Goal: Complete application form

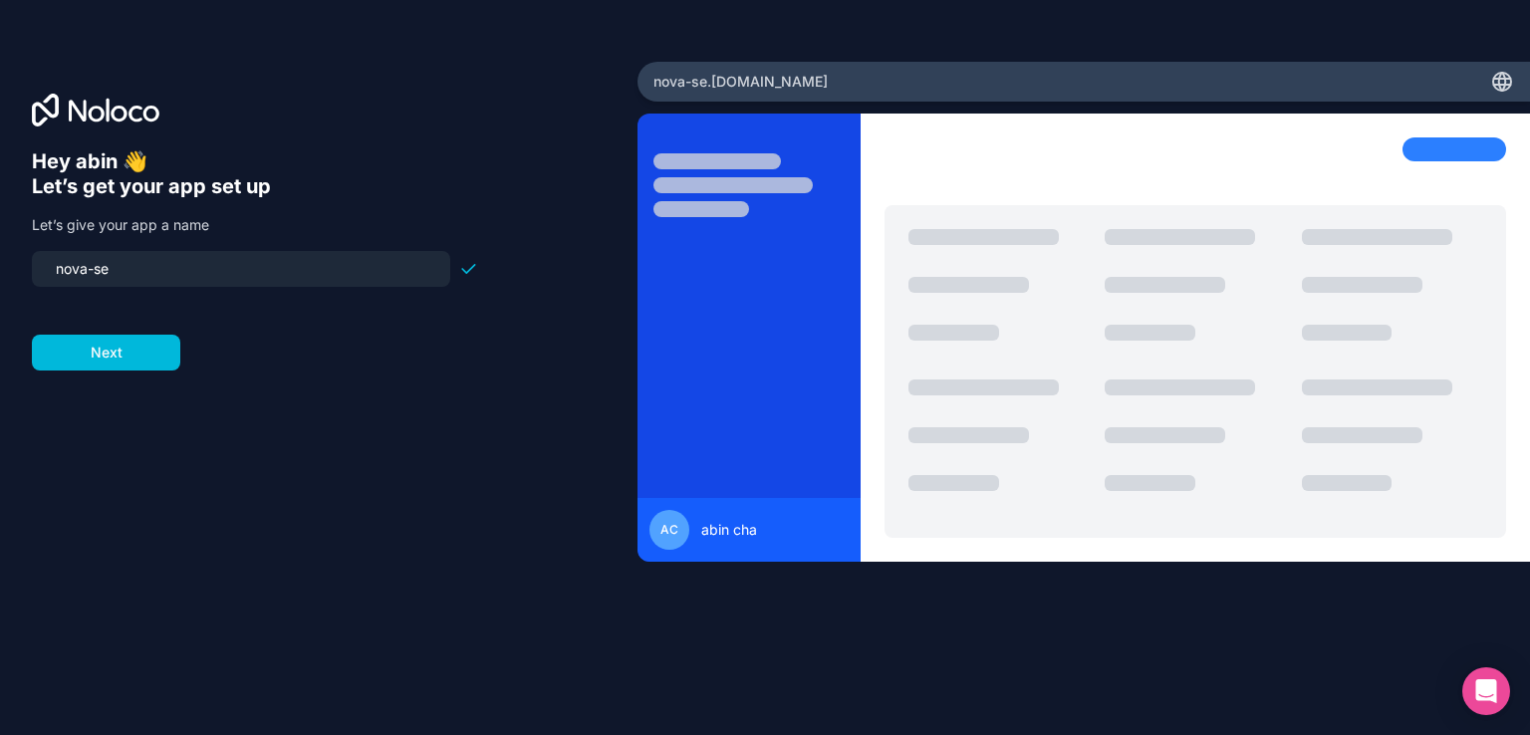
click at [173, 269] on input "nova-se" at bounding box center [241, 269] width 394 height 28
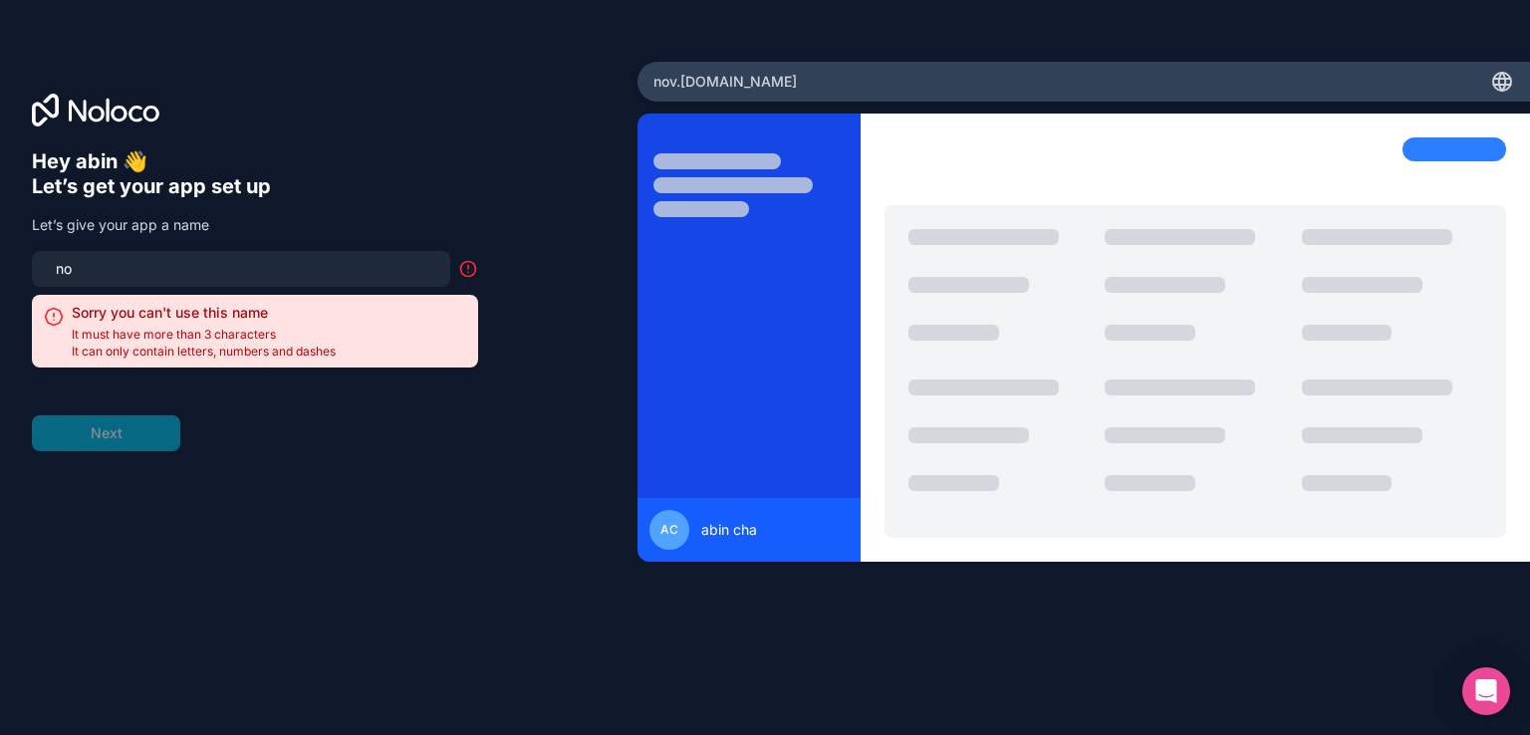
type input "n"
type input "i"
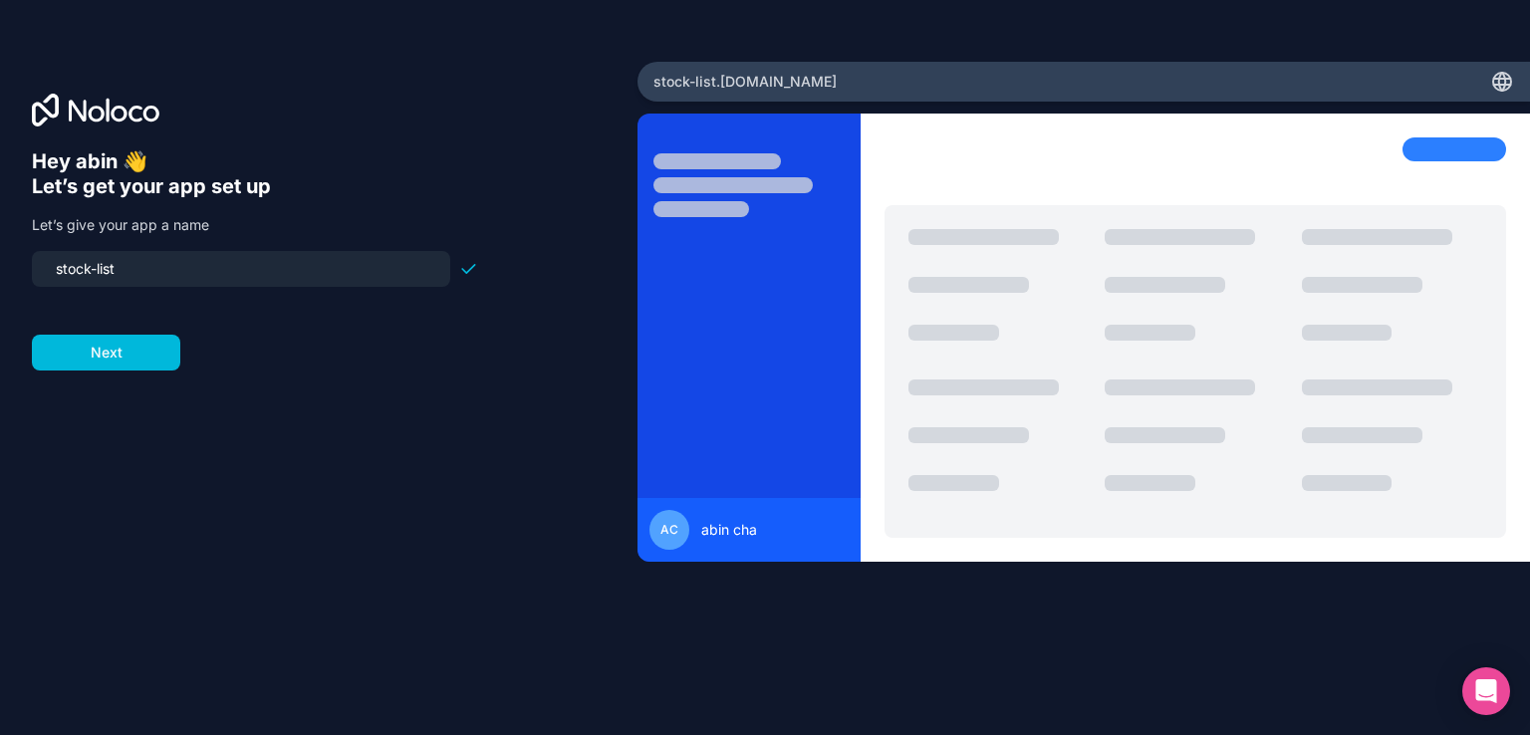
type input "stock-list"
click at [131, 364] on button "Next" at bounding box center [106, 353] width 148 height 36
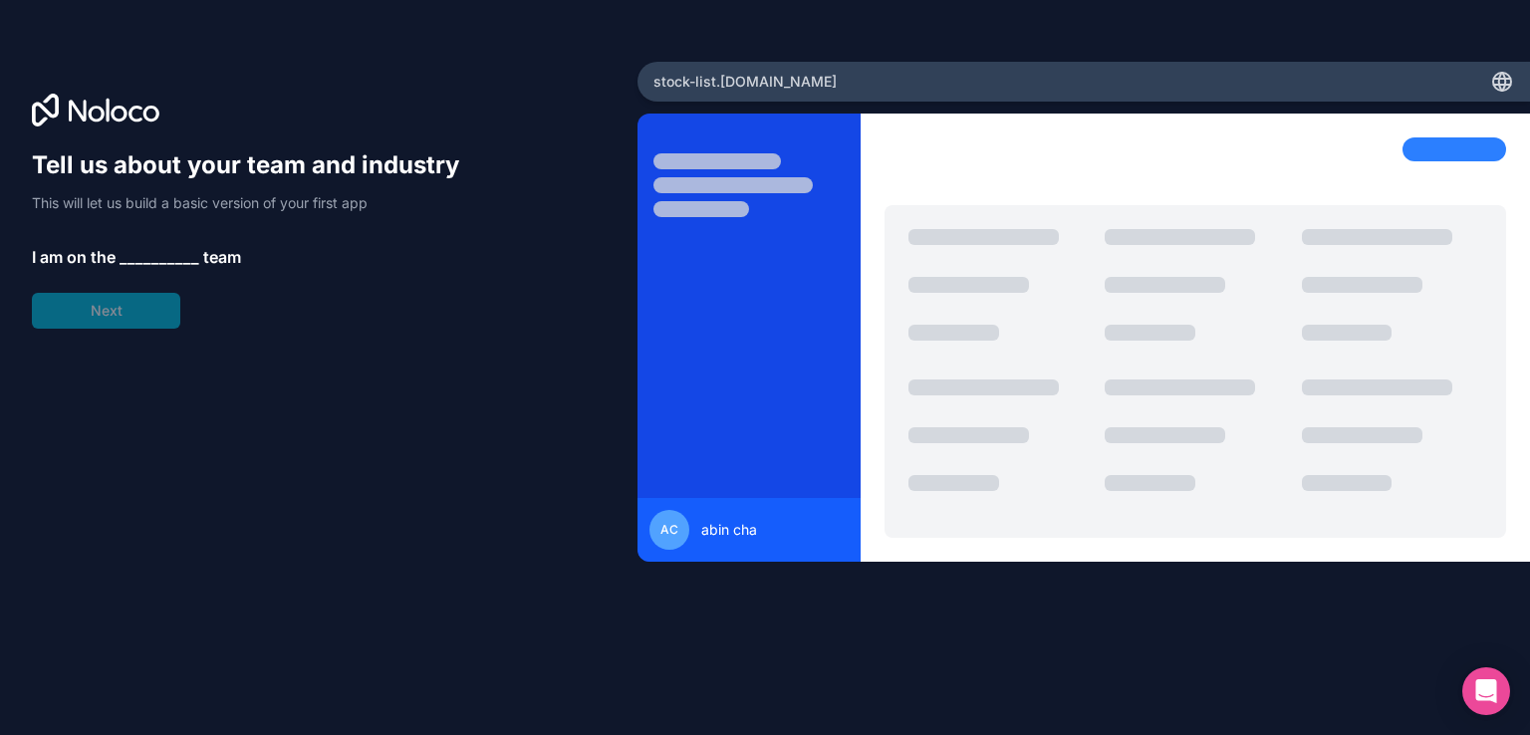
click at [175, 245] on span "__________" at bounding box center [160, 257] width 80 height 24
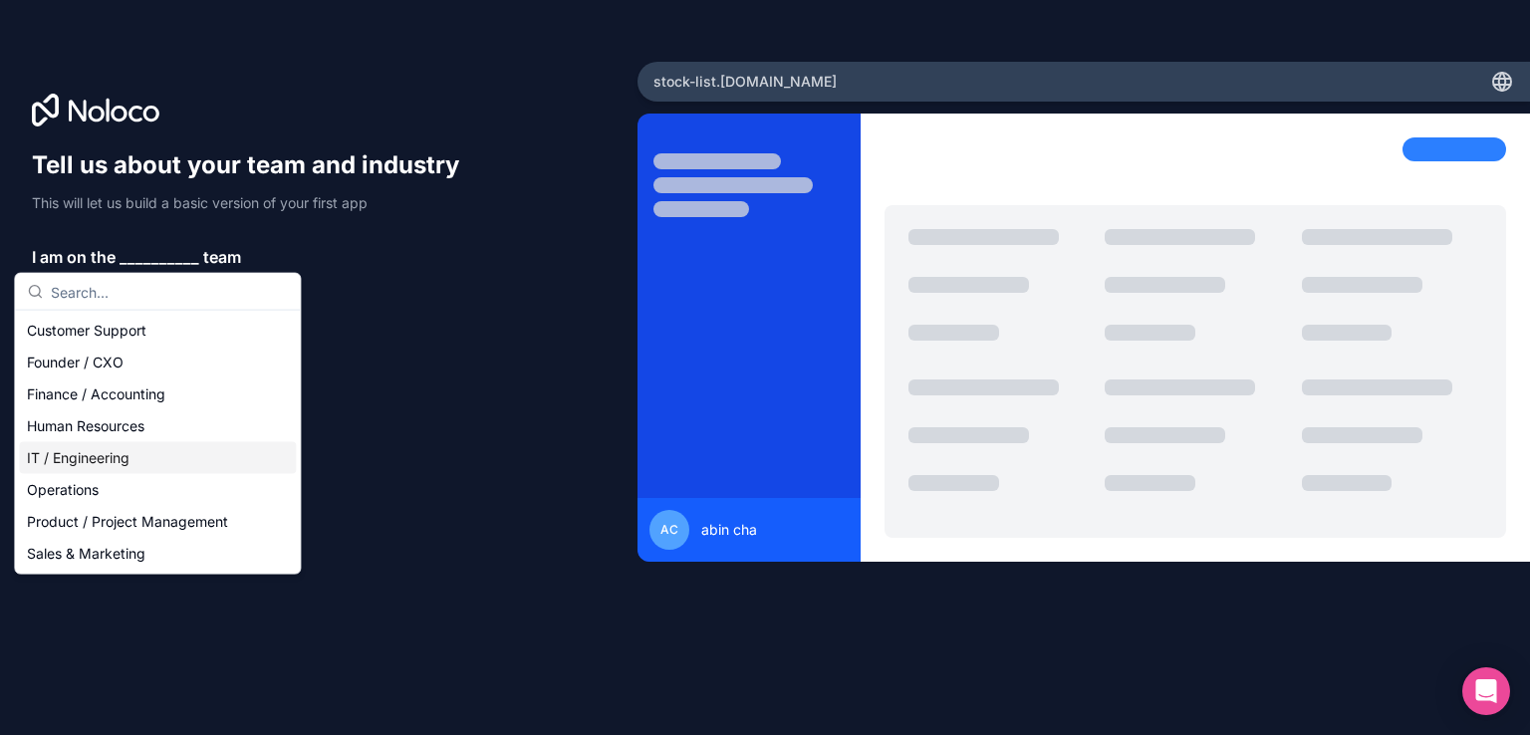
click at [121, 452] on div "IT / Engineering" at bounding box center [157, 458] width 277 height 32
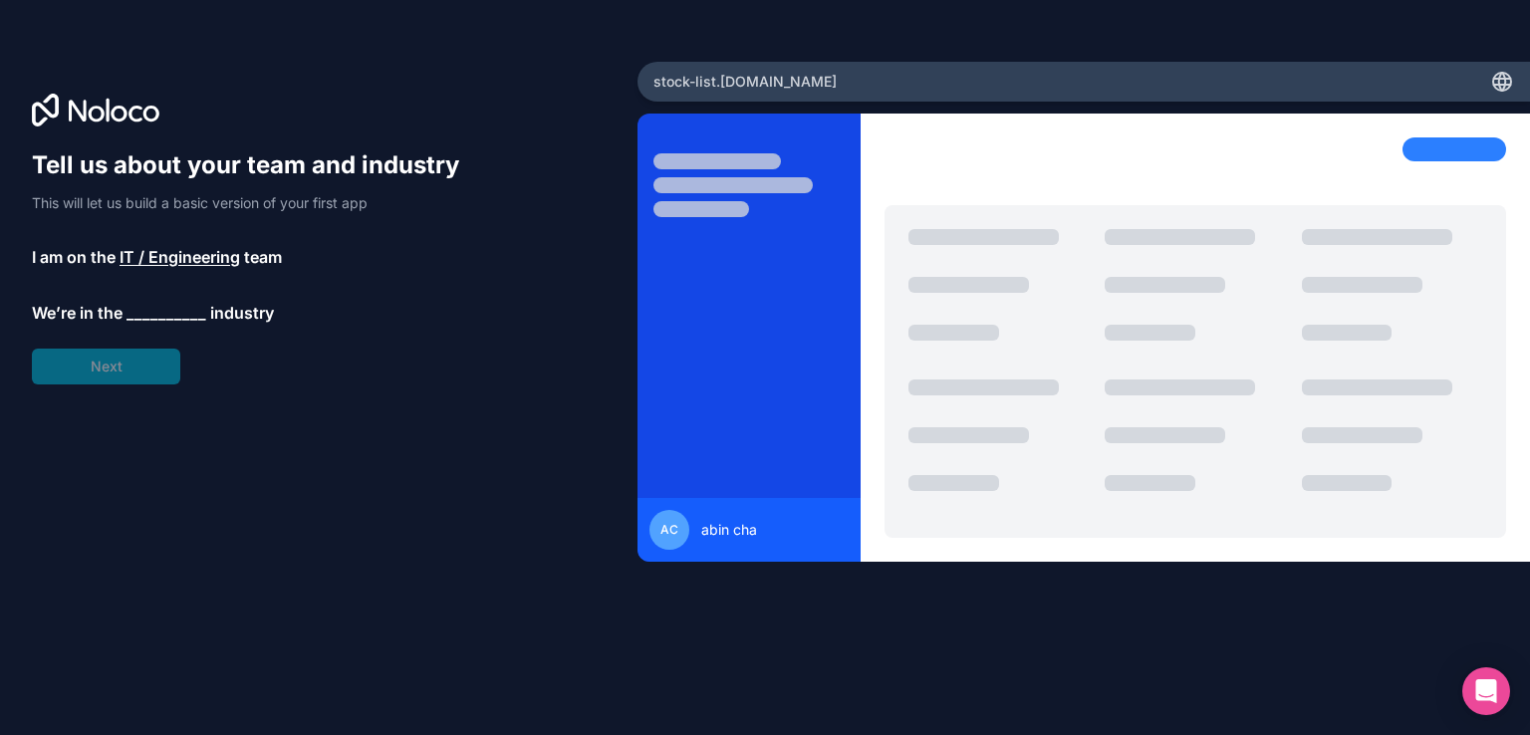
click at [137, 324] on div "Tell us about your team and industry This will let us build a basic version of …" at bounding box center [255, 266] width 446 height 235
click at [162, 311] on span "__________" at bounding box center [166, 313] width 80 height 24
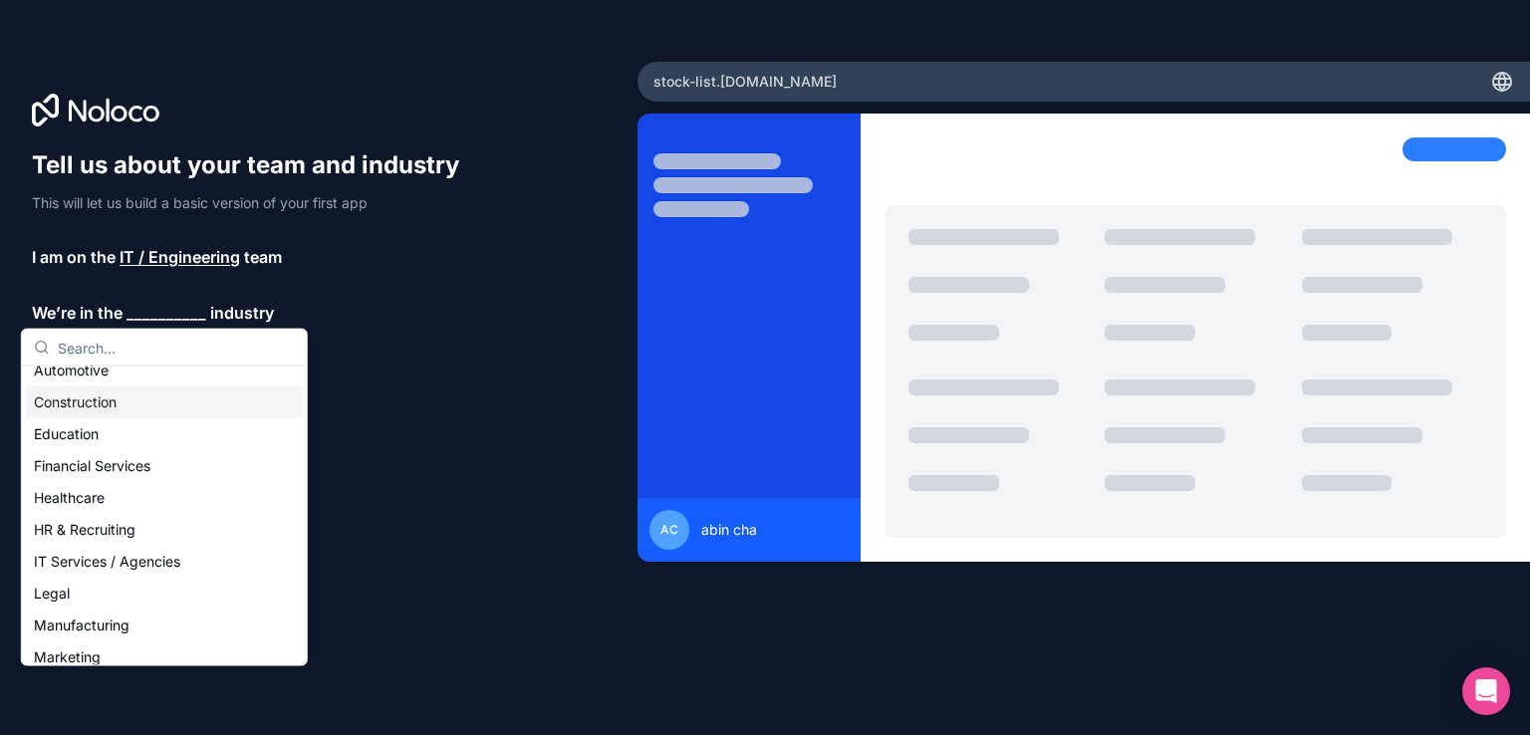
scroll to position [64, 0]
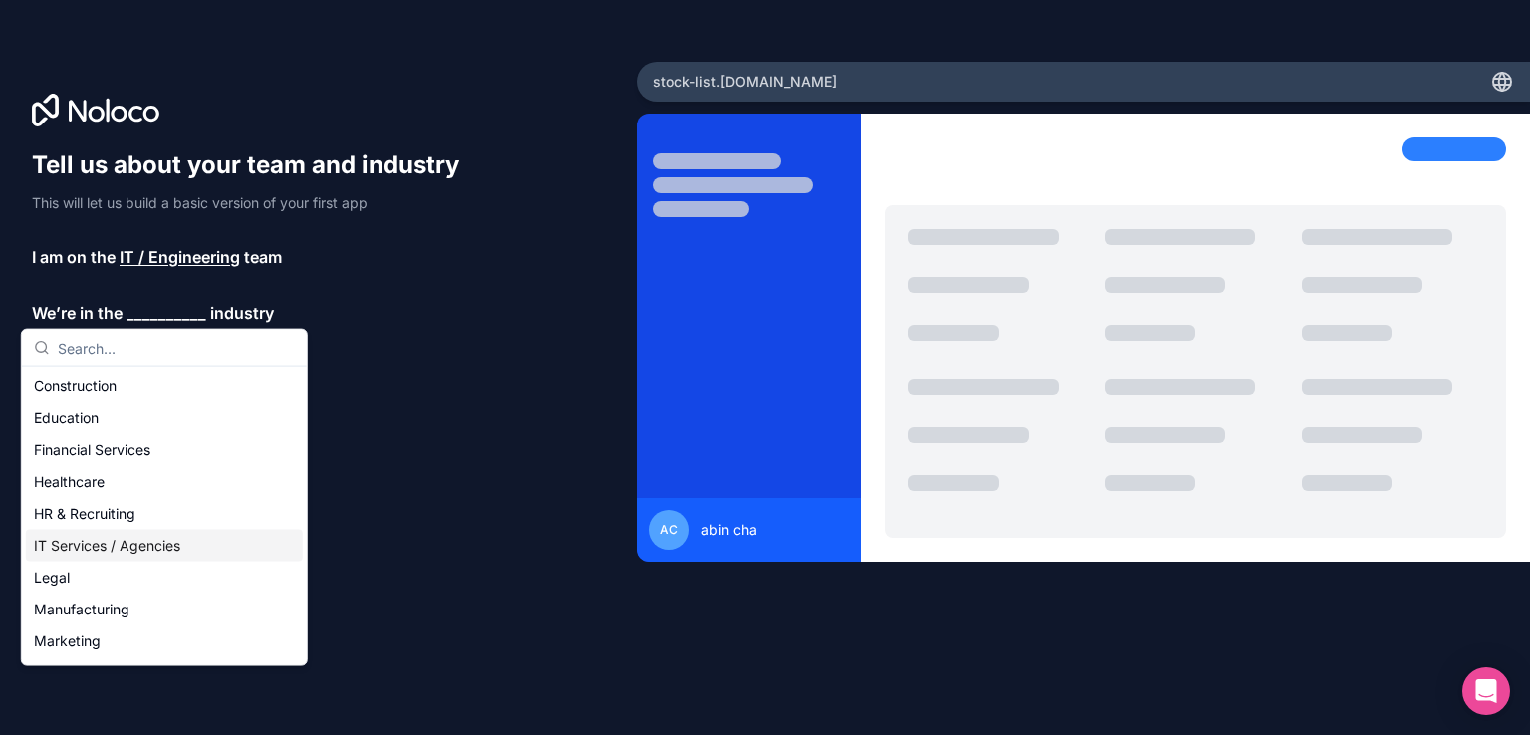
click at [124, 551] on div "IT Services / Agencies" at bounding box center [164, 546] width 277 height 32
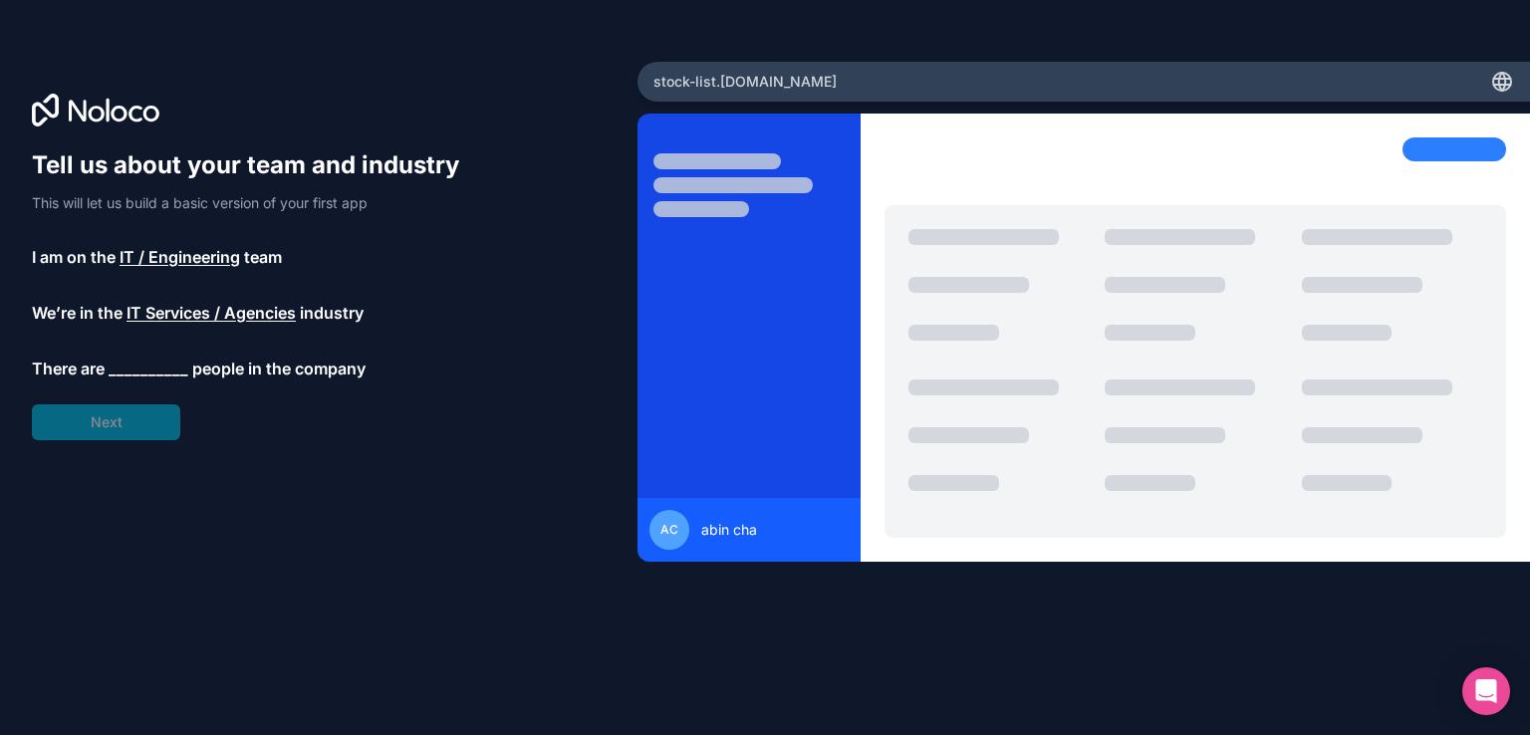
click at [117, 360] on span "__________" at bounding box center [149, 369] width 80 height 24
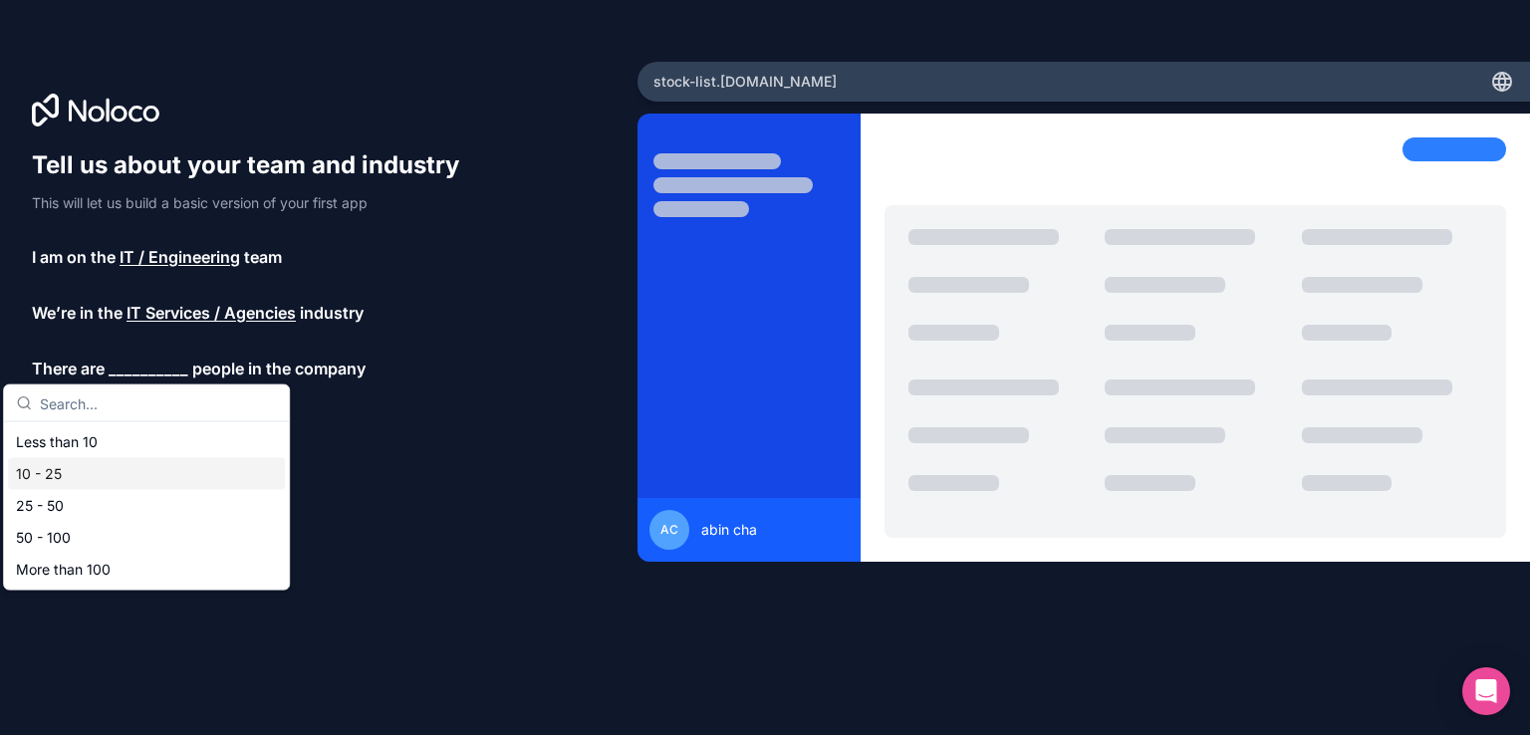
click at [76, 475] on div "10 - 25" at bounding box center [146, 474] width 277 height 32
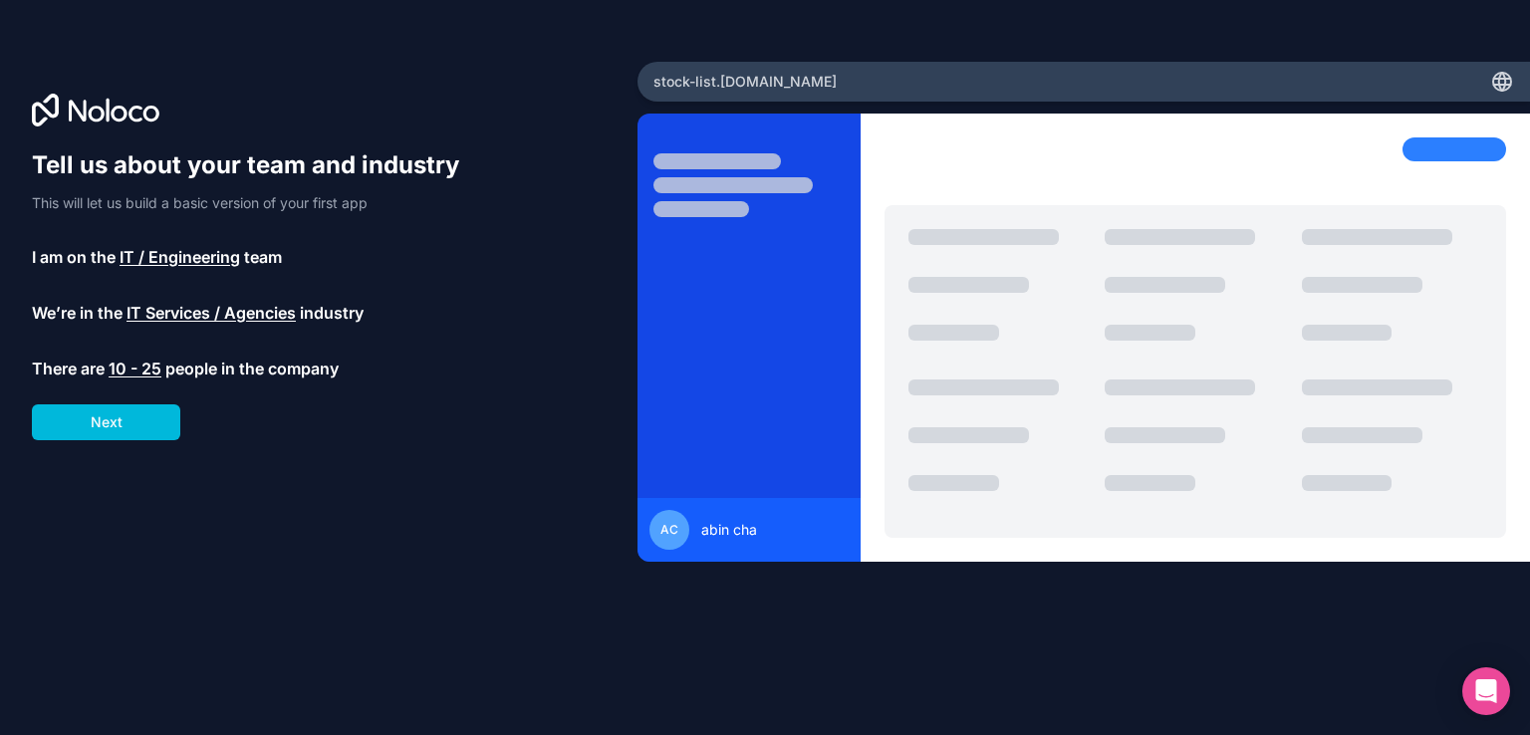
click at [95, 415] on button "Next" at bounding box center [106, 422] width 148 height 36
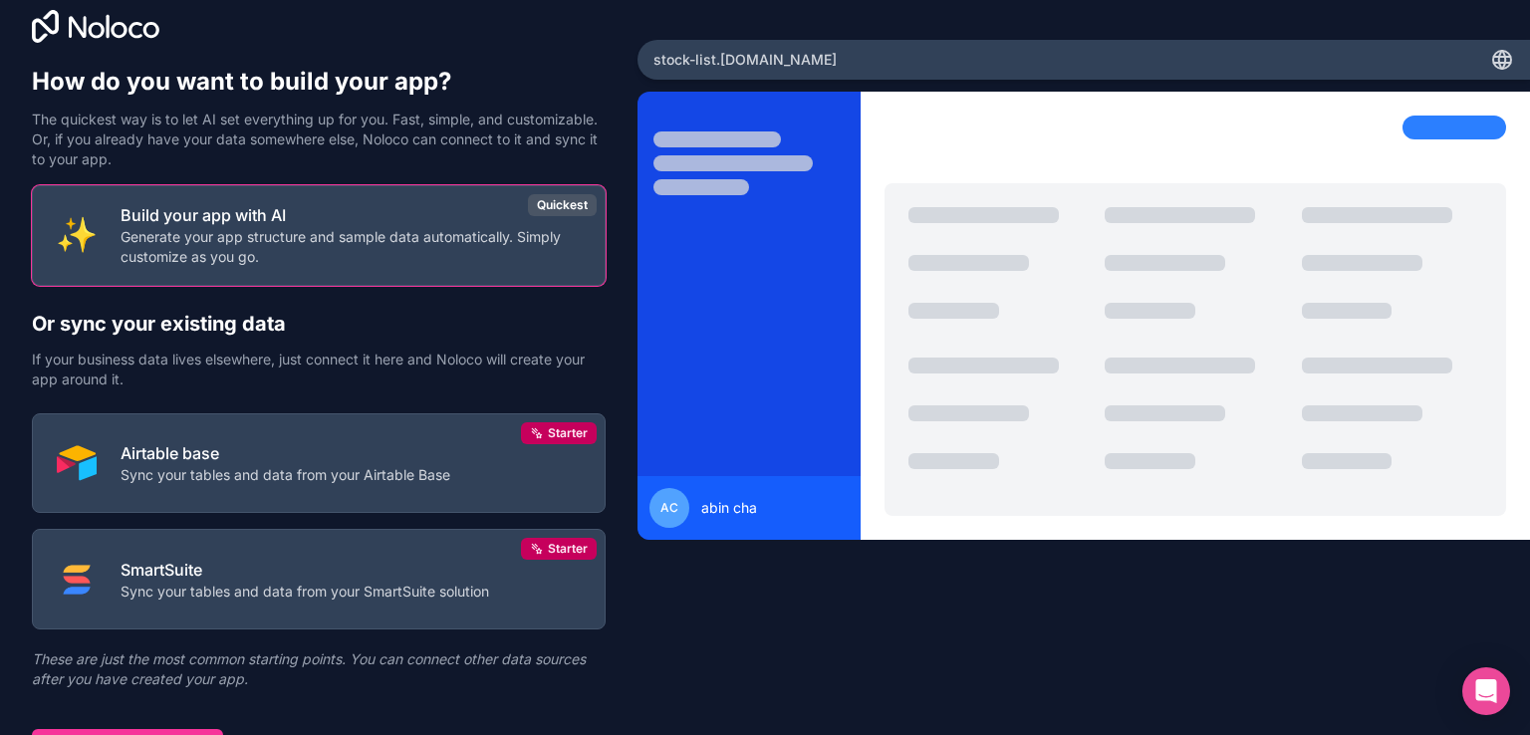
scroll to position [51, 0]
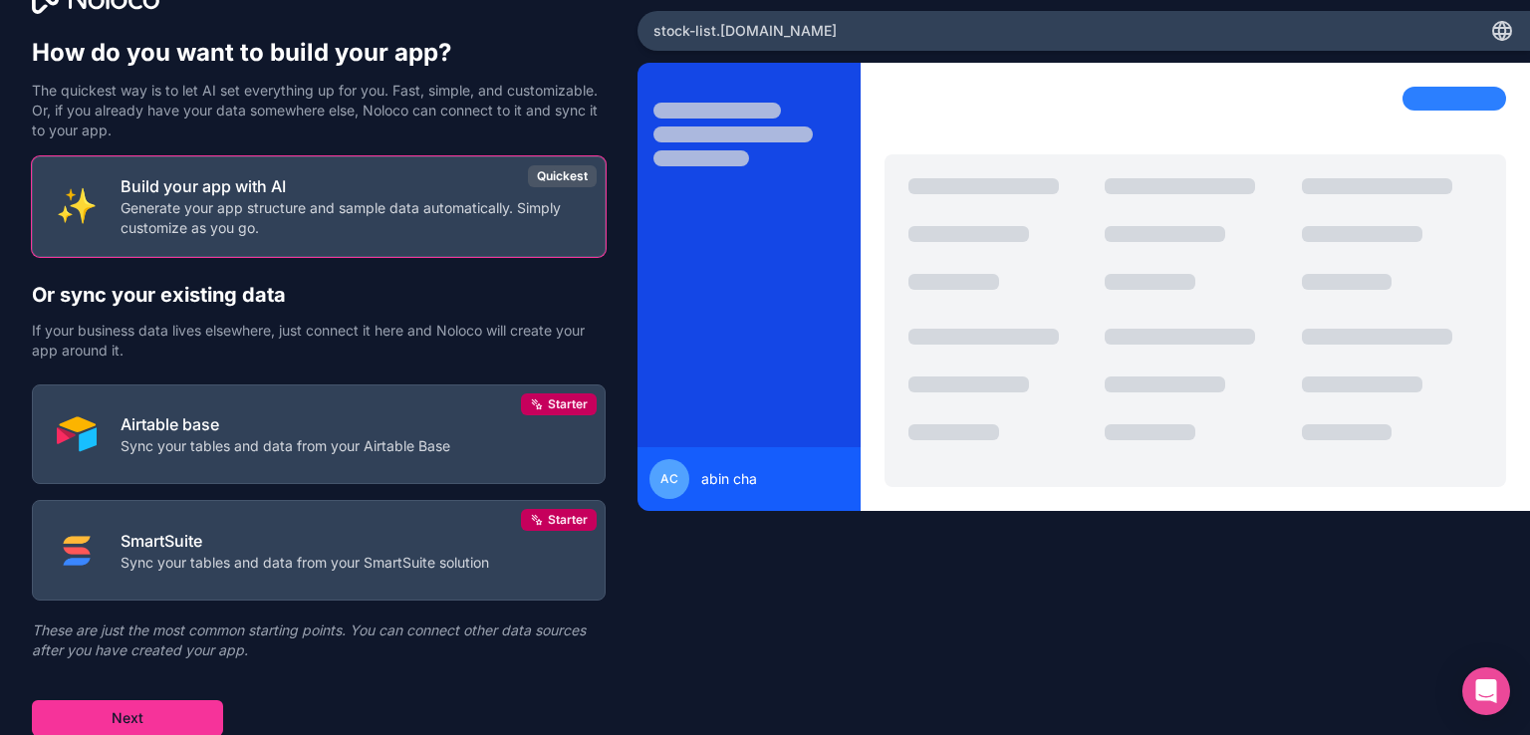
click at [148, 705] on button "Next" at bounding box center [127, 718] width 191 height 36
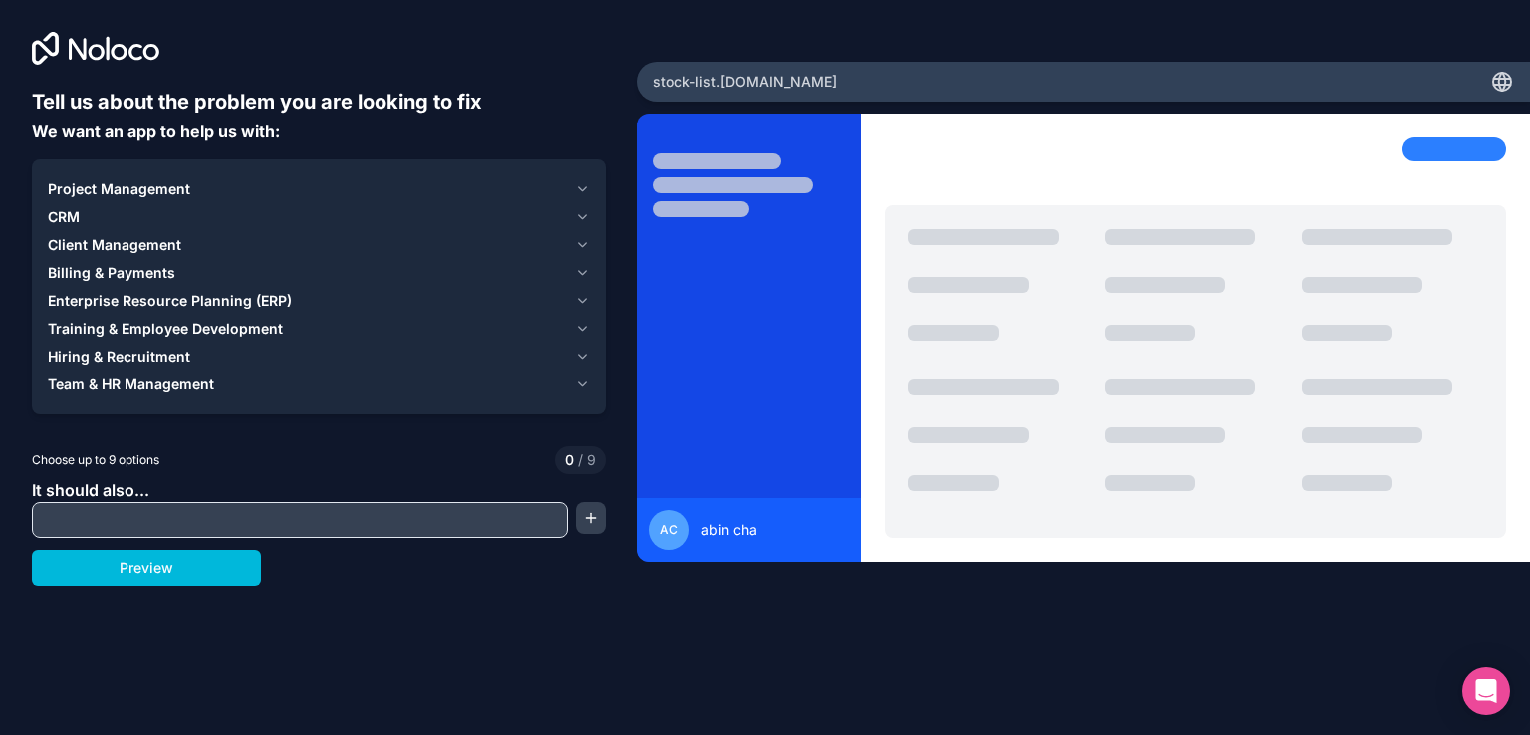
click at [135, 523] on input "text" at bounding box center [300, 520] width 526 height 28
click at [70, 223] on span "CRM" at bounding box center [64, 217] width 32 height 20
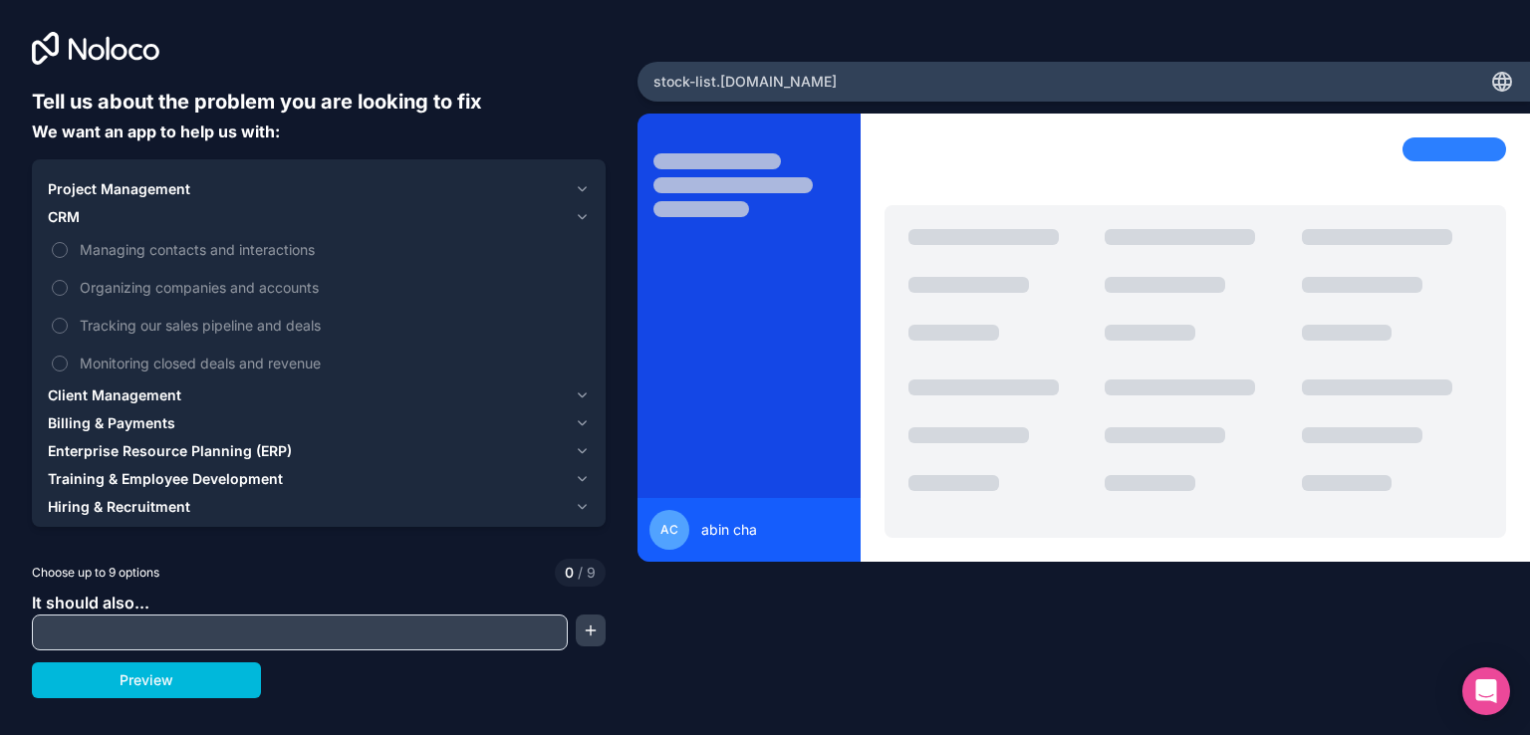
click at [118, 394] on span "Client Management" at bounding box center [114, 395] width 133 height 20
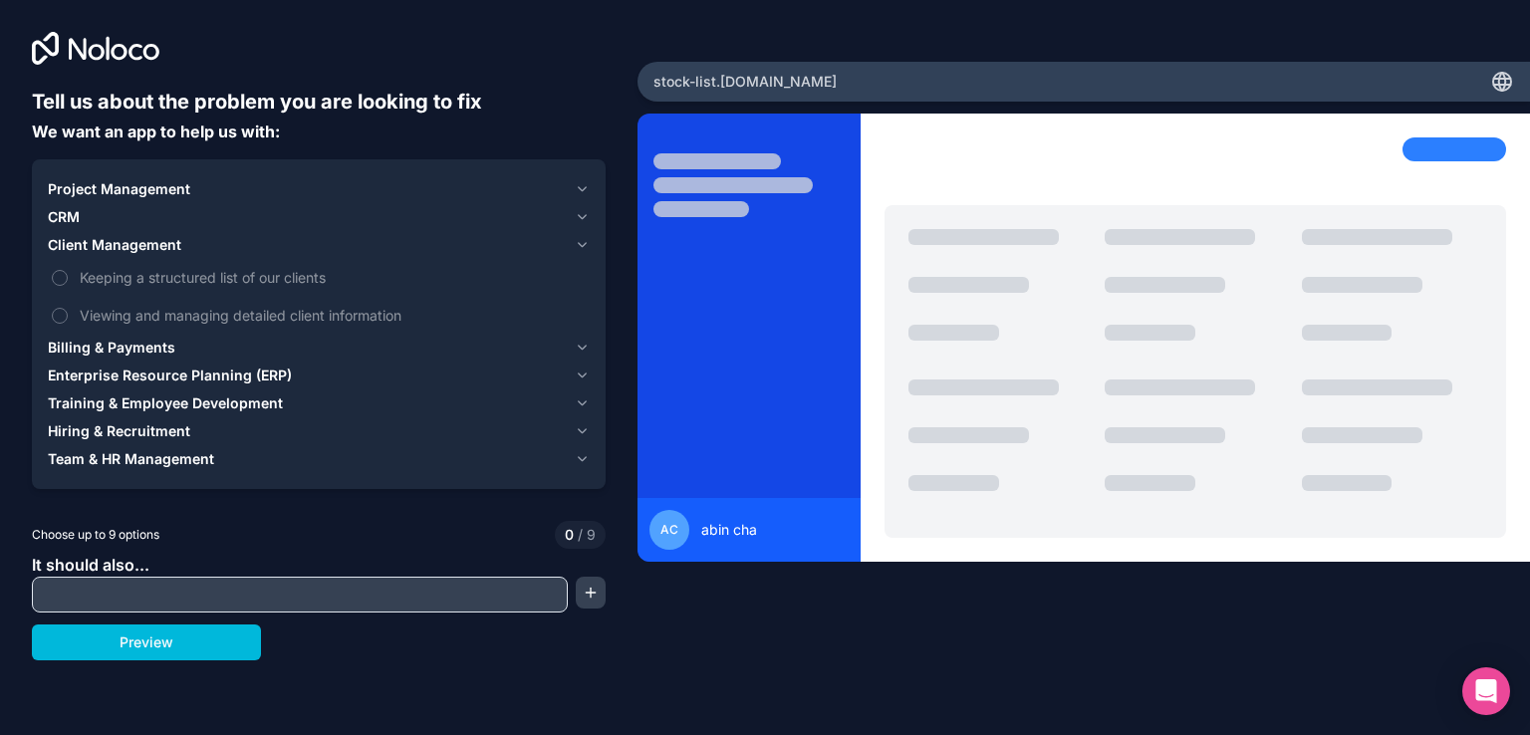
click at [120, 338] on span "Billing & Payments" at bounding box center [111, 348] width 127 height 20
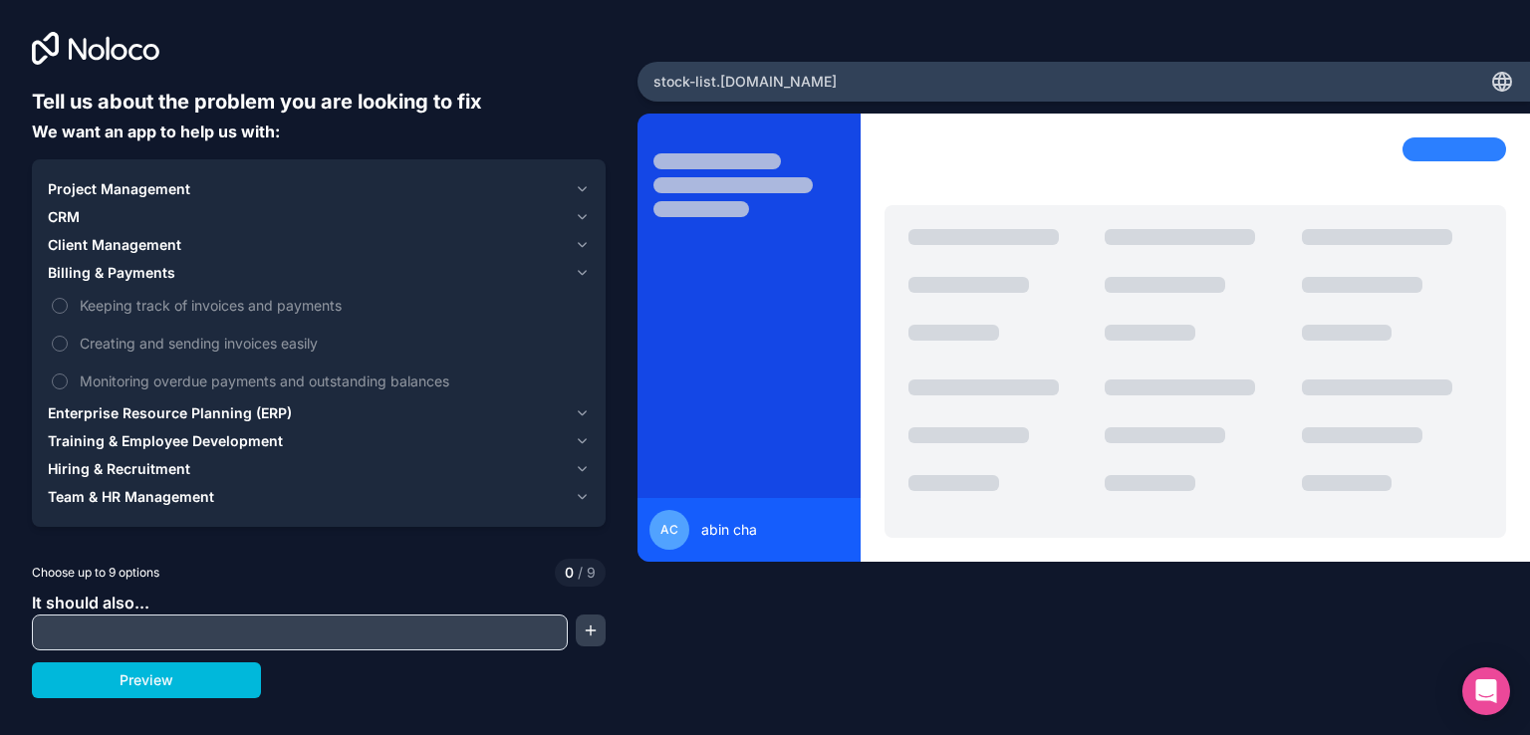
click at [149, 420] on span "Enterprise Resource Planning (ERP)" at bounding box center [170, 413] width 244 height 20
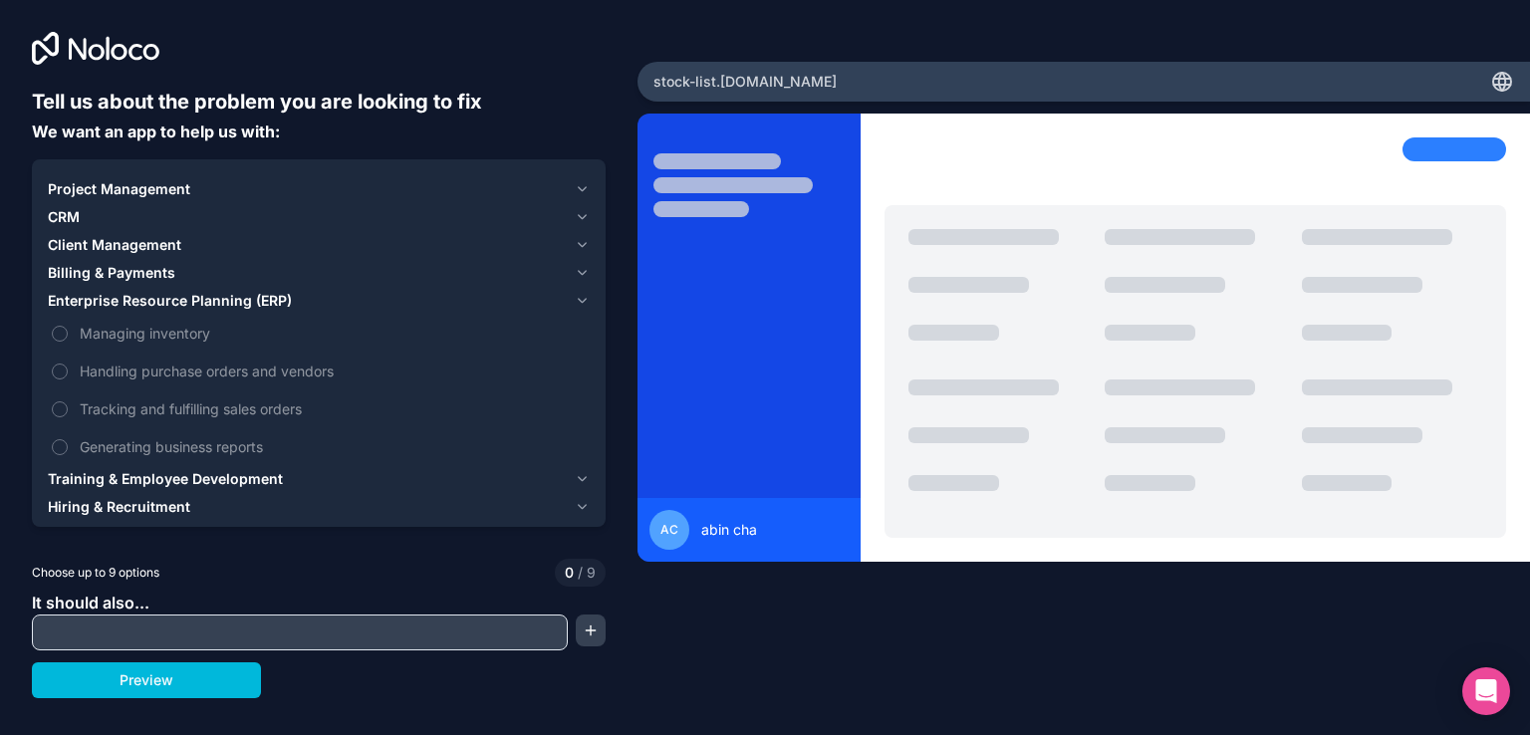
click at [161, 487] on span "Training & Employee Development" at bounding box center [165, 479] width 235 height 20
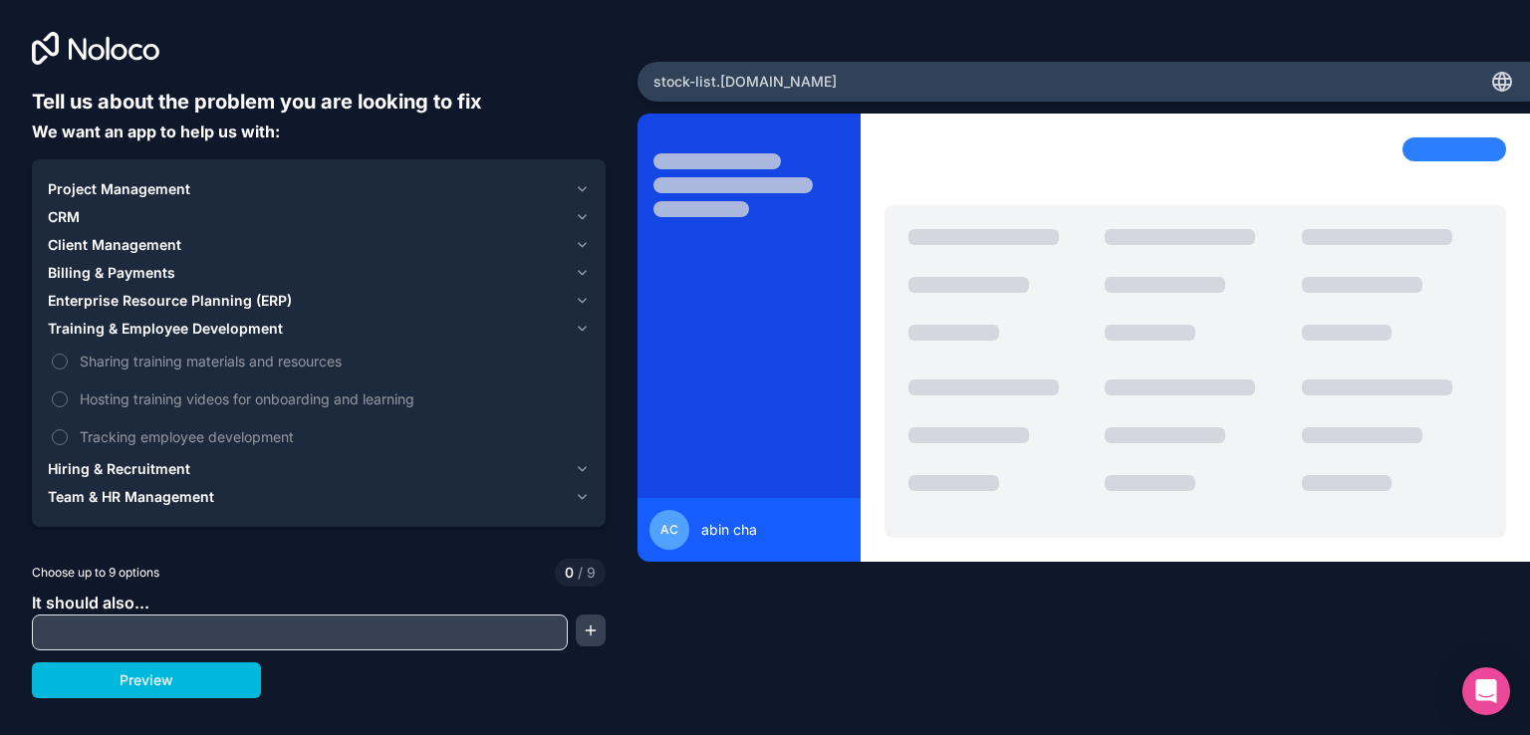
click at [161, 487] on span "Team & HR Management" at bounding box center [131, 497] width 166 height 20
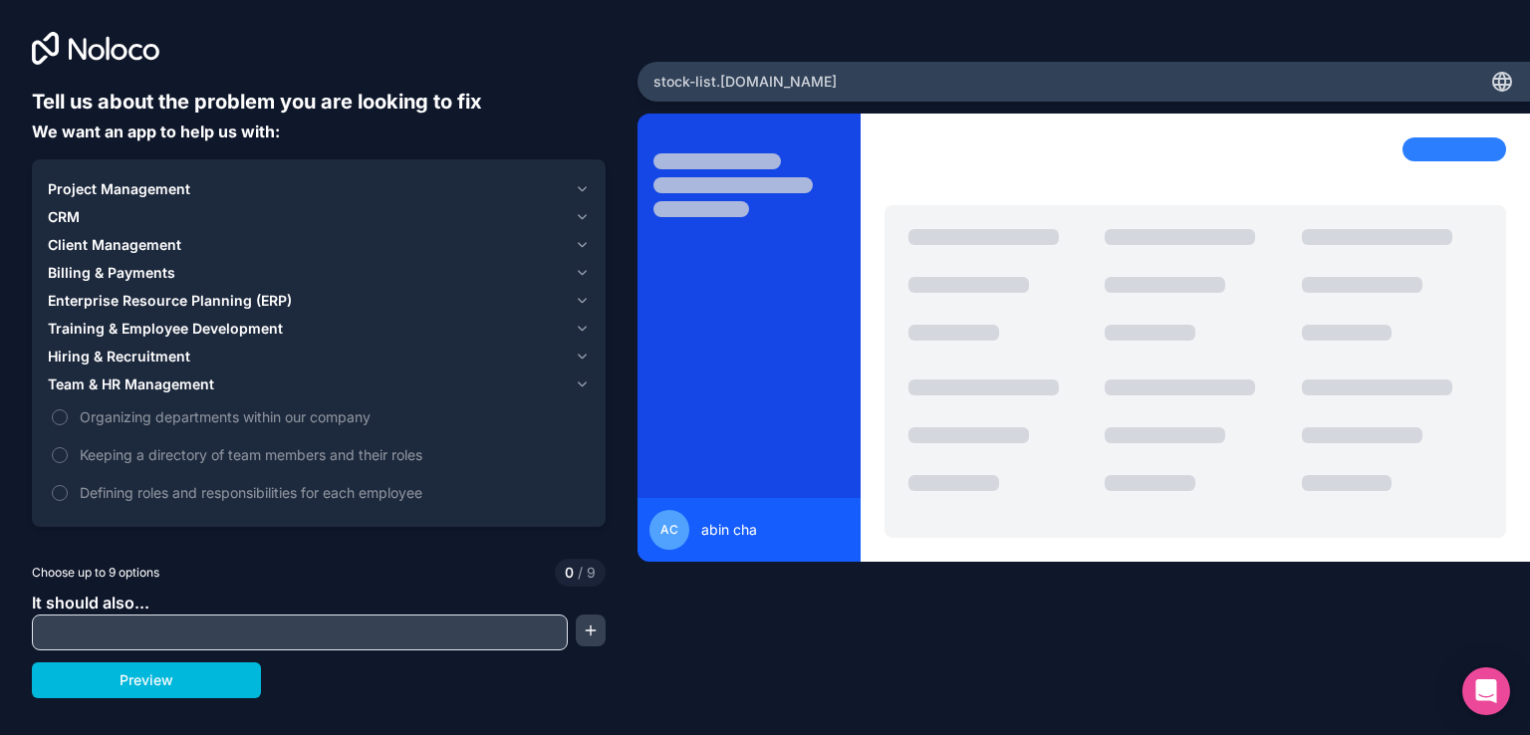
click at [194, 388] on span "Team & HR Management" at bounding box center [131, 384] width 166 height 20
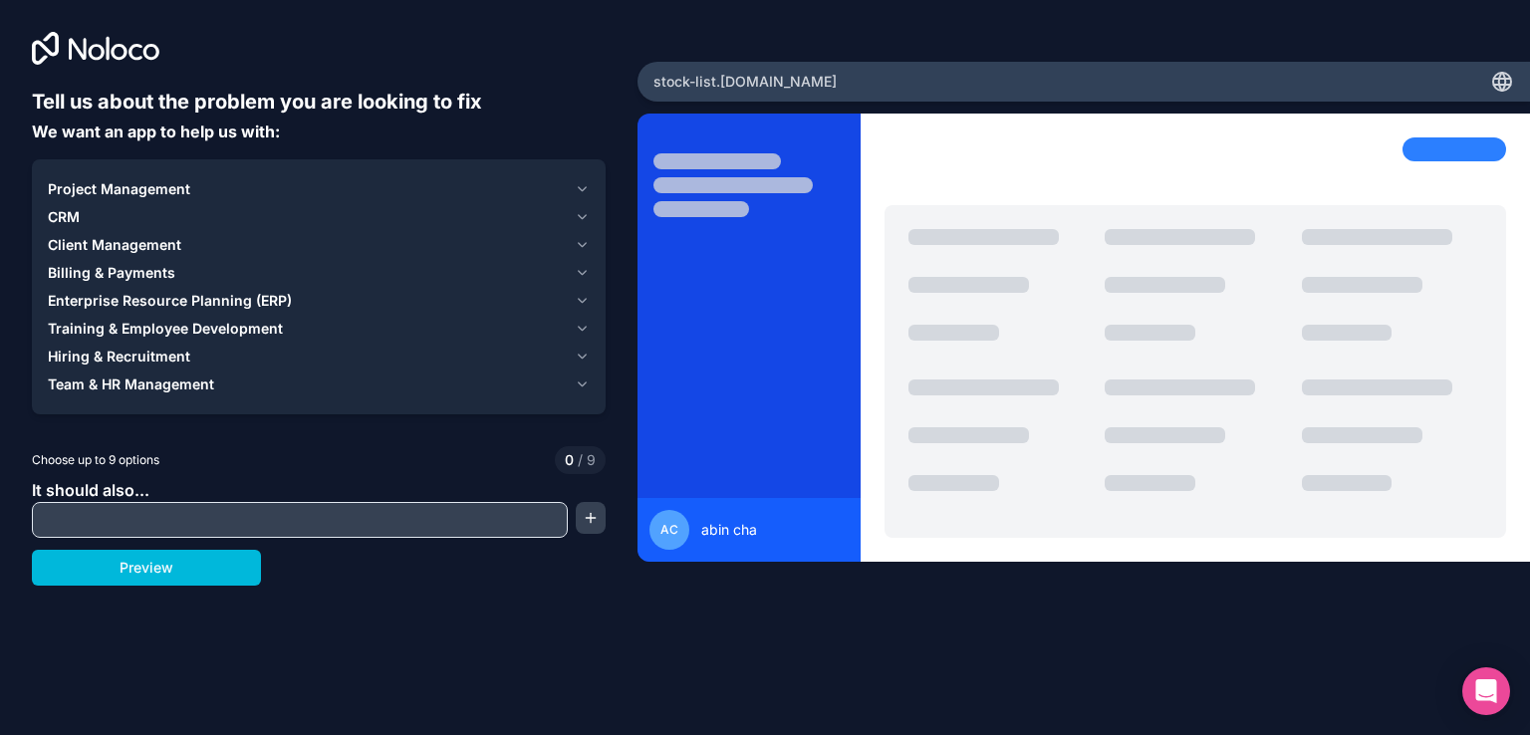
click at [166, 514] on input "text" at bounding box center [300, 520] width 526 height 28
type input "inven"
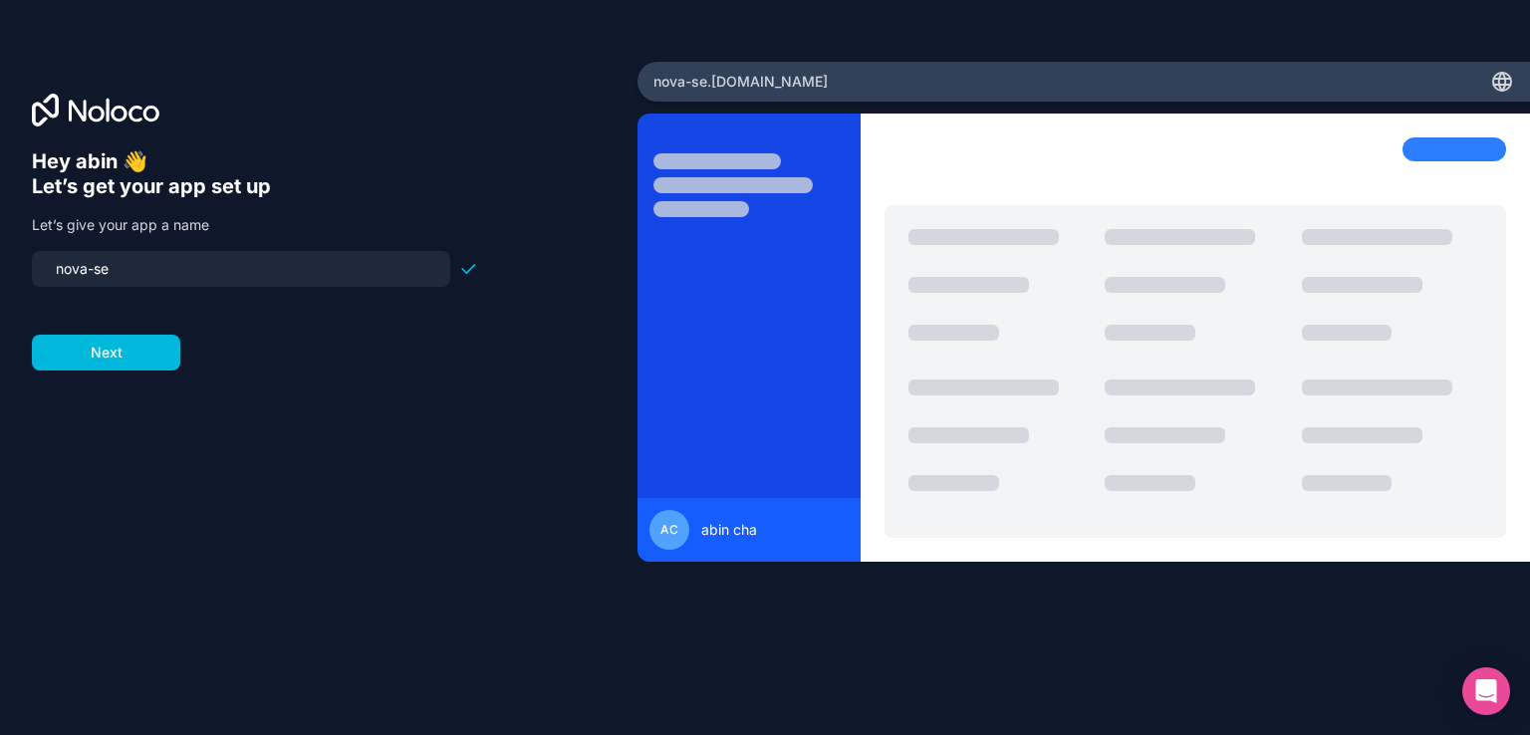
click at [138, 371] on div "Hey abin 👋 Let’s get your app set up Let’s give your app a name nova-se Next" at bounding box center [319, 395] width 574 height 493
click at [129, 274] on input "nova-se" at bounding box center [241, 269] width 394 height 28
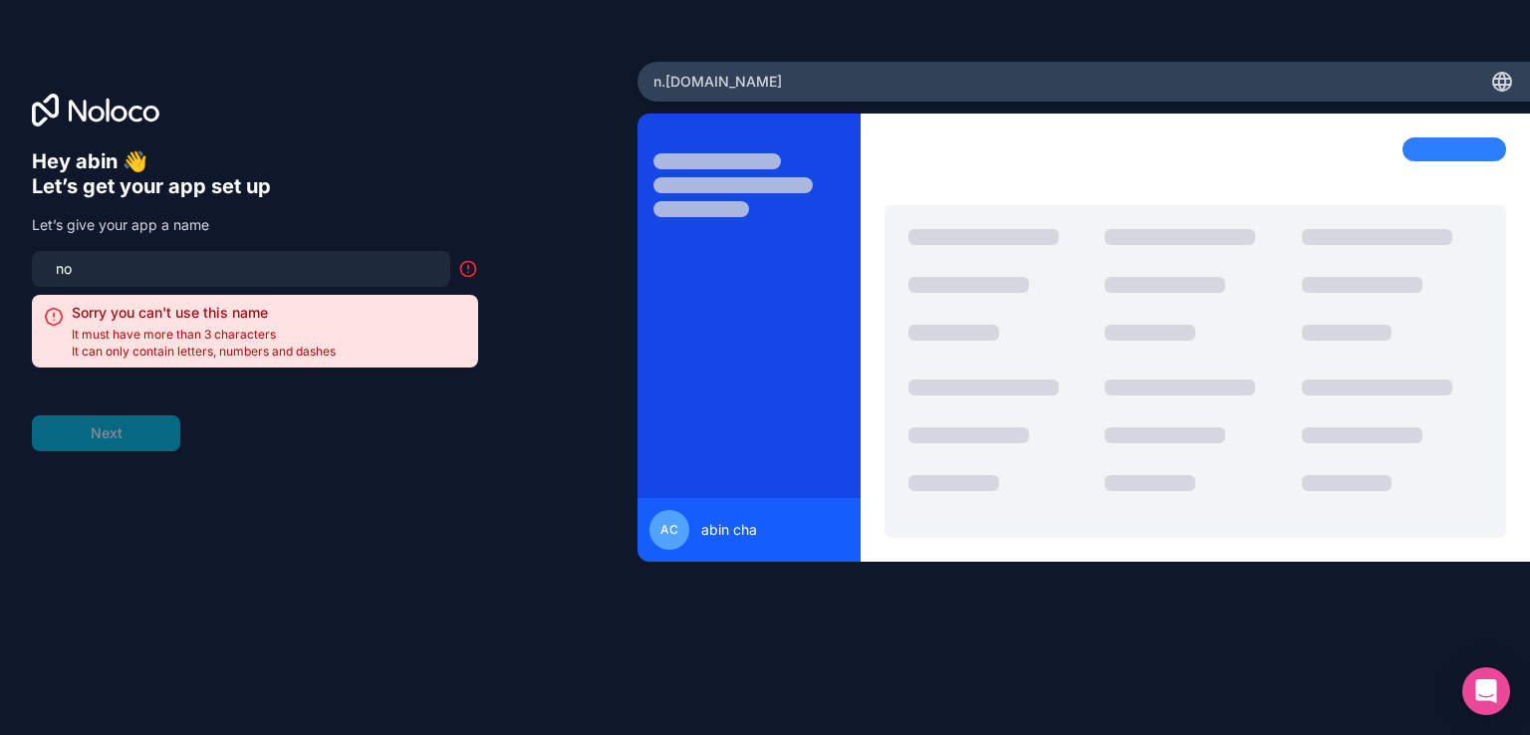
type input "n"
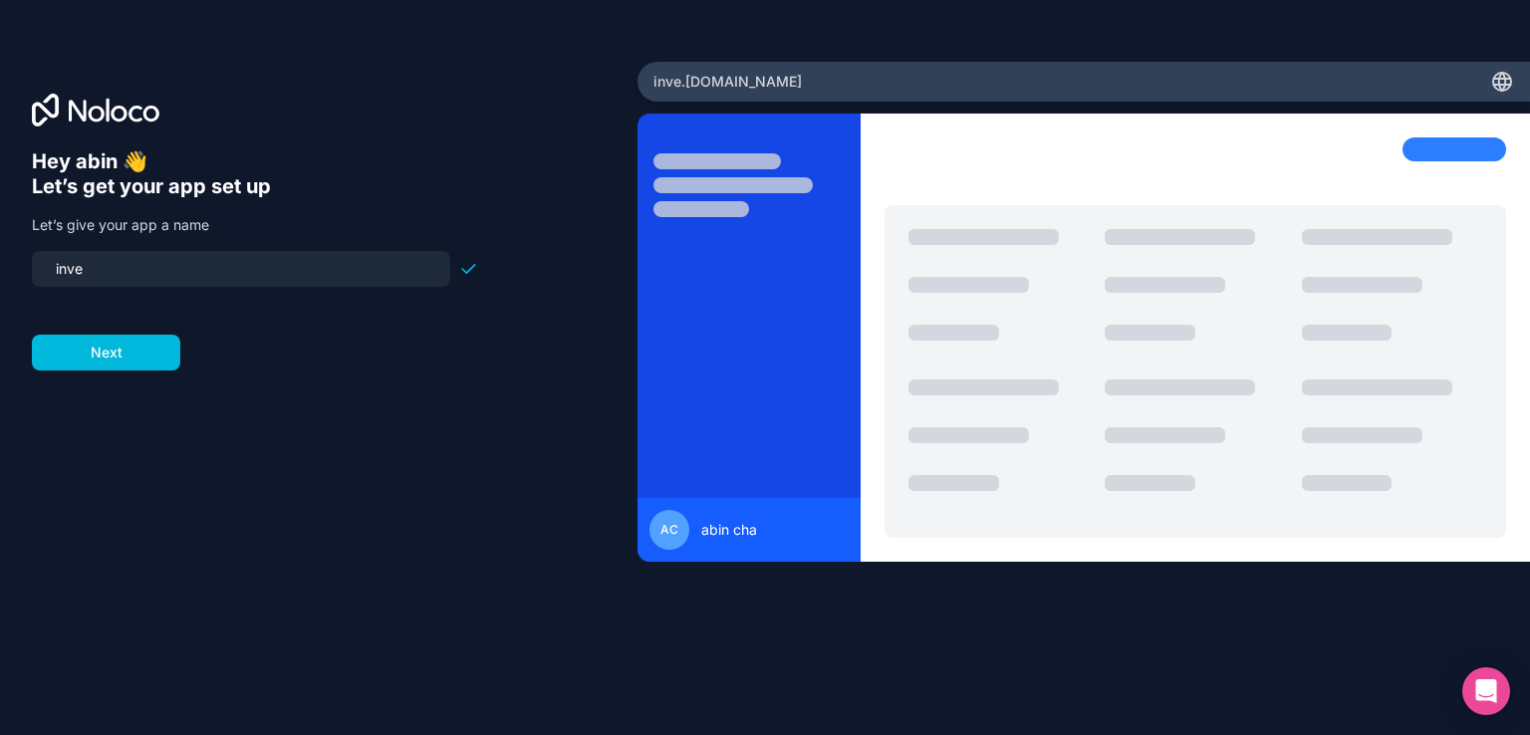
type input "inve"
click at [114, 373] on div "Hey abin 👋 Let’s get your app set up Let’s give your app a name inve Next" at bounding box center [319, 395] width 574 height 493
click at [104, 339] on button "Next" at bounding box center [106, 353] width 148 height 36
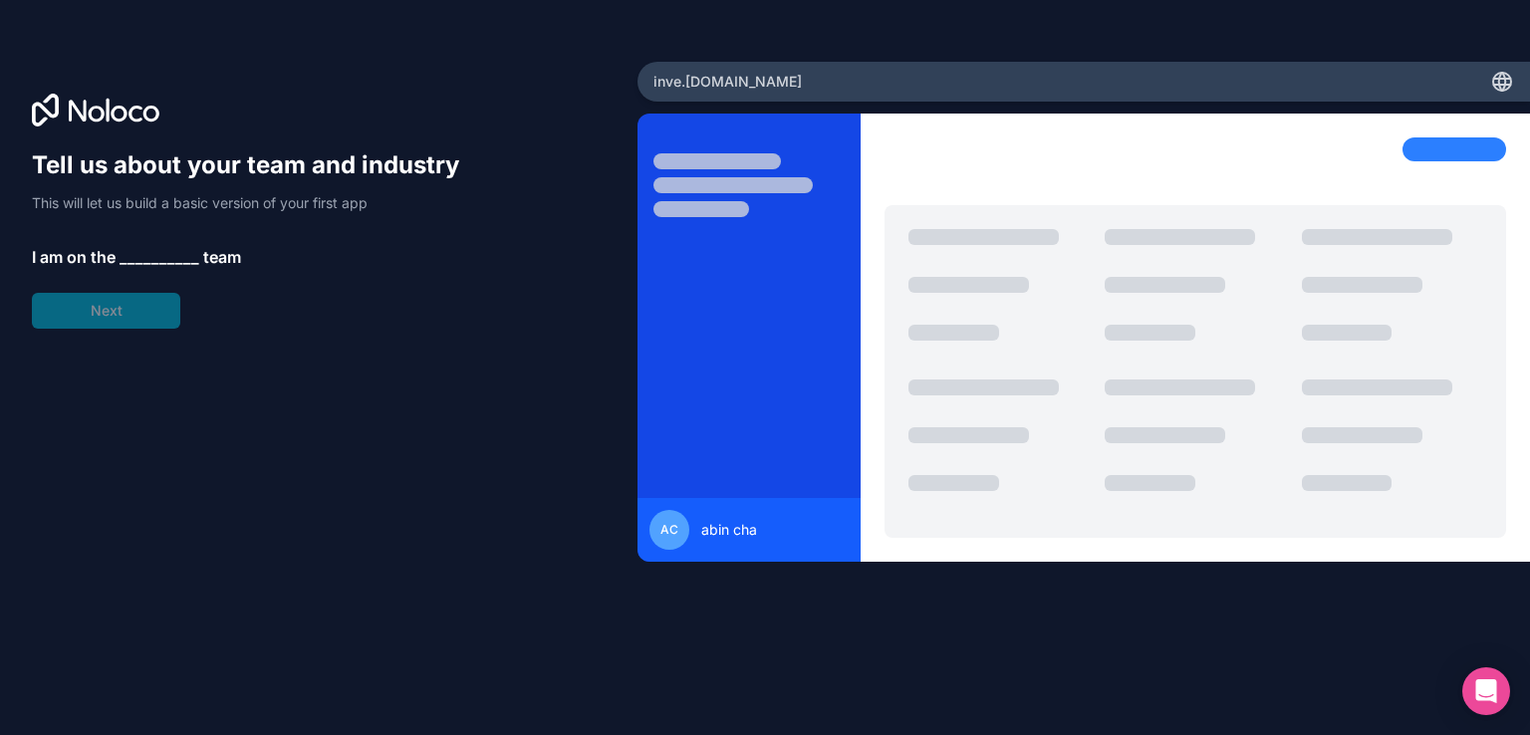
click at [178, 253] on span "__________" at bounding box center [160, 257] width 80 height 24
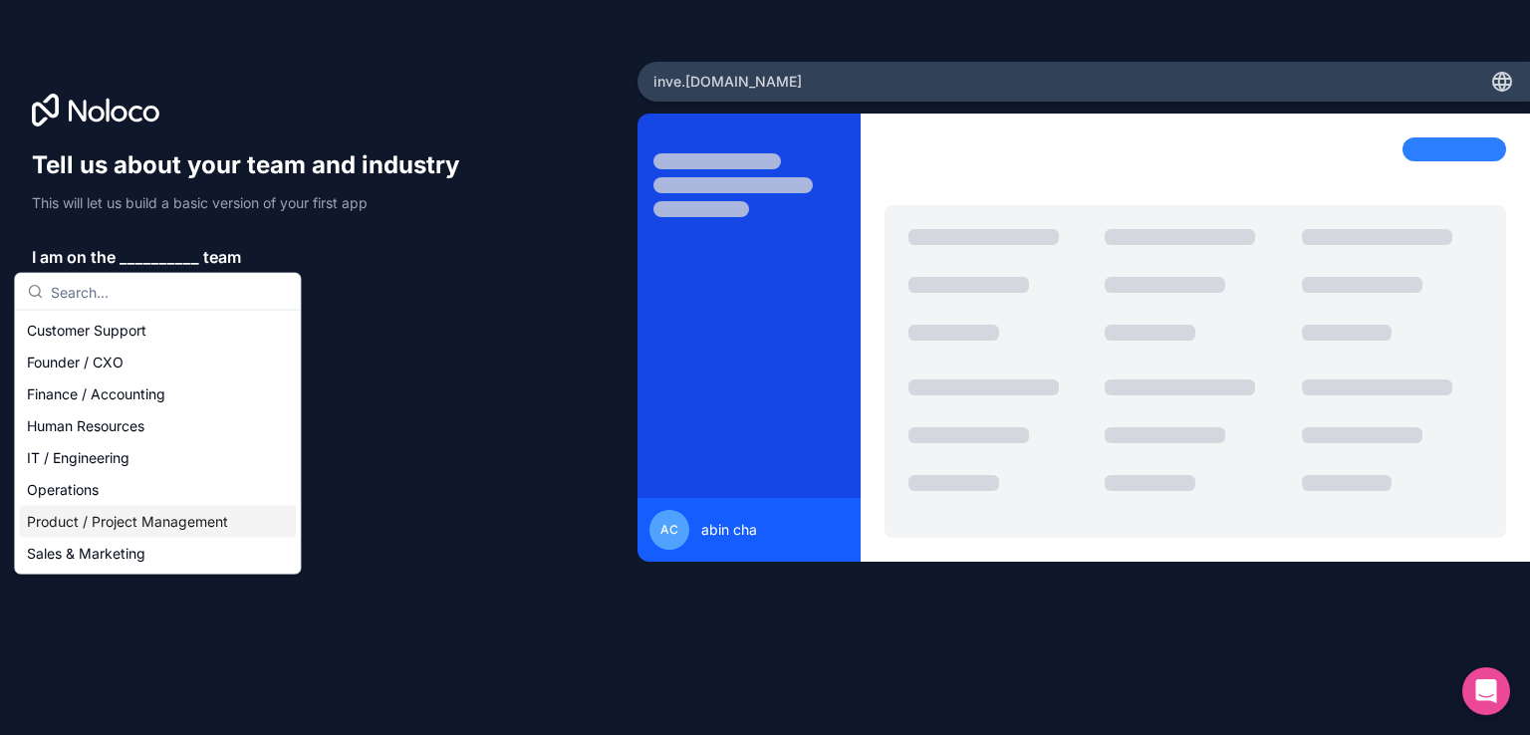
click at [148, 520] on div "Product / Project Management" at bounding box center [157, 522] width 277 height 32
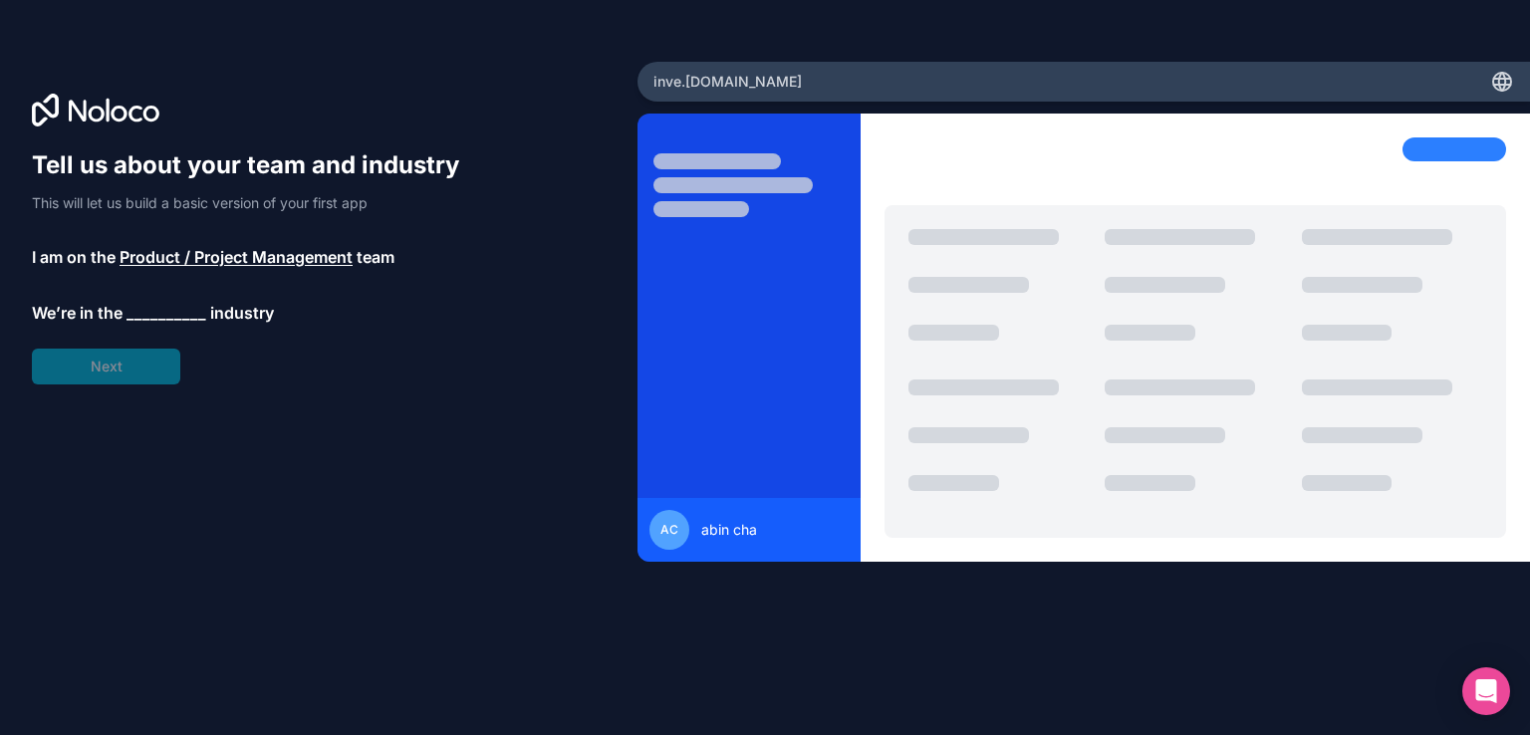
click at [176, 305] on span "__________" at bounding box center [166, 313] width 80 height 24
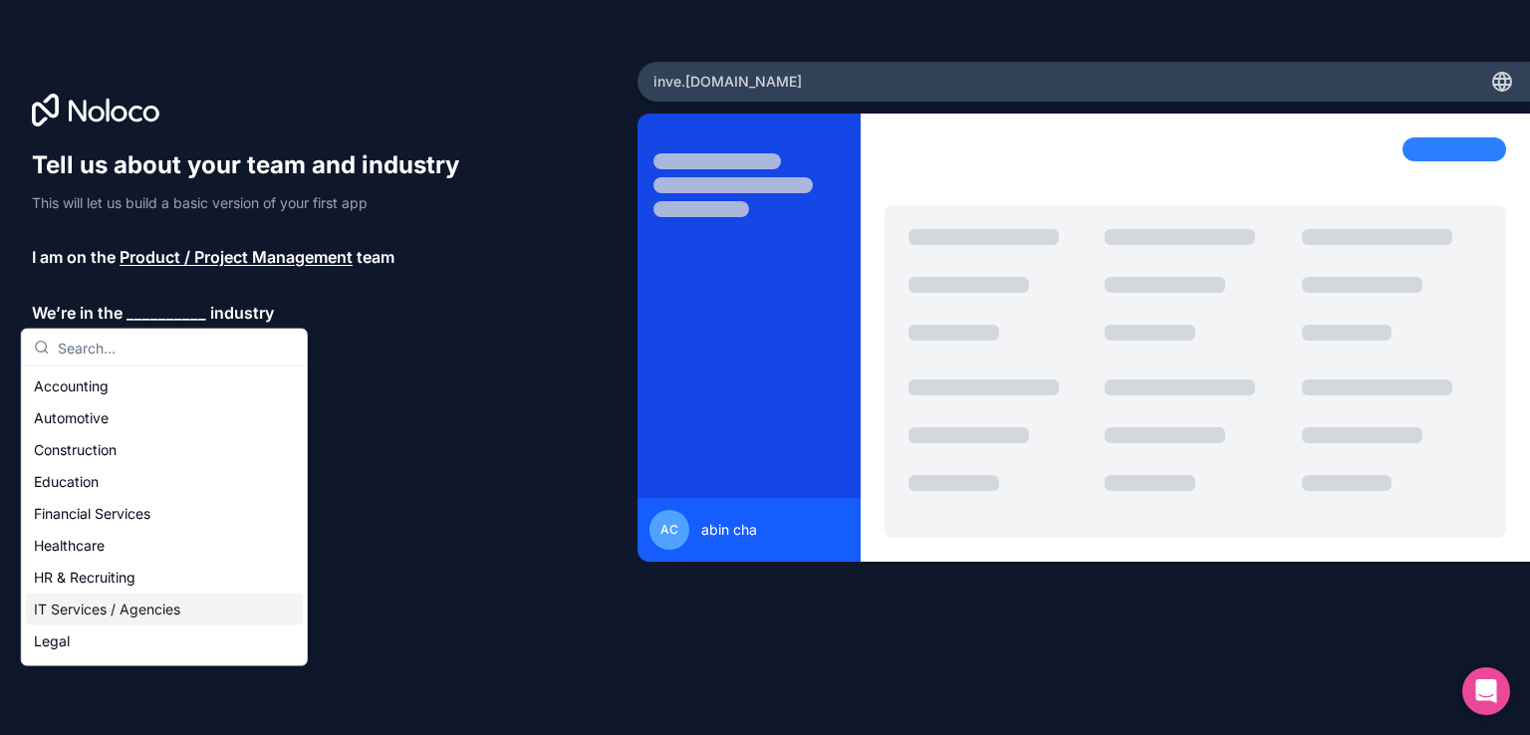
click at [112, 607] on div "IT Services / Agencies" at bounding box center [164, 610] width 277 height 32
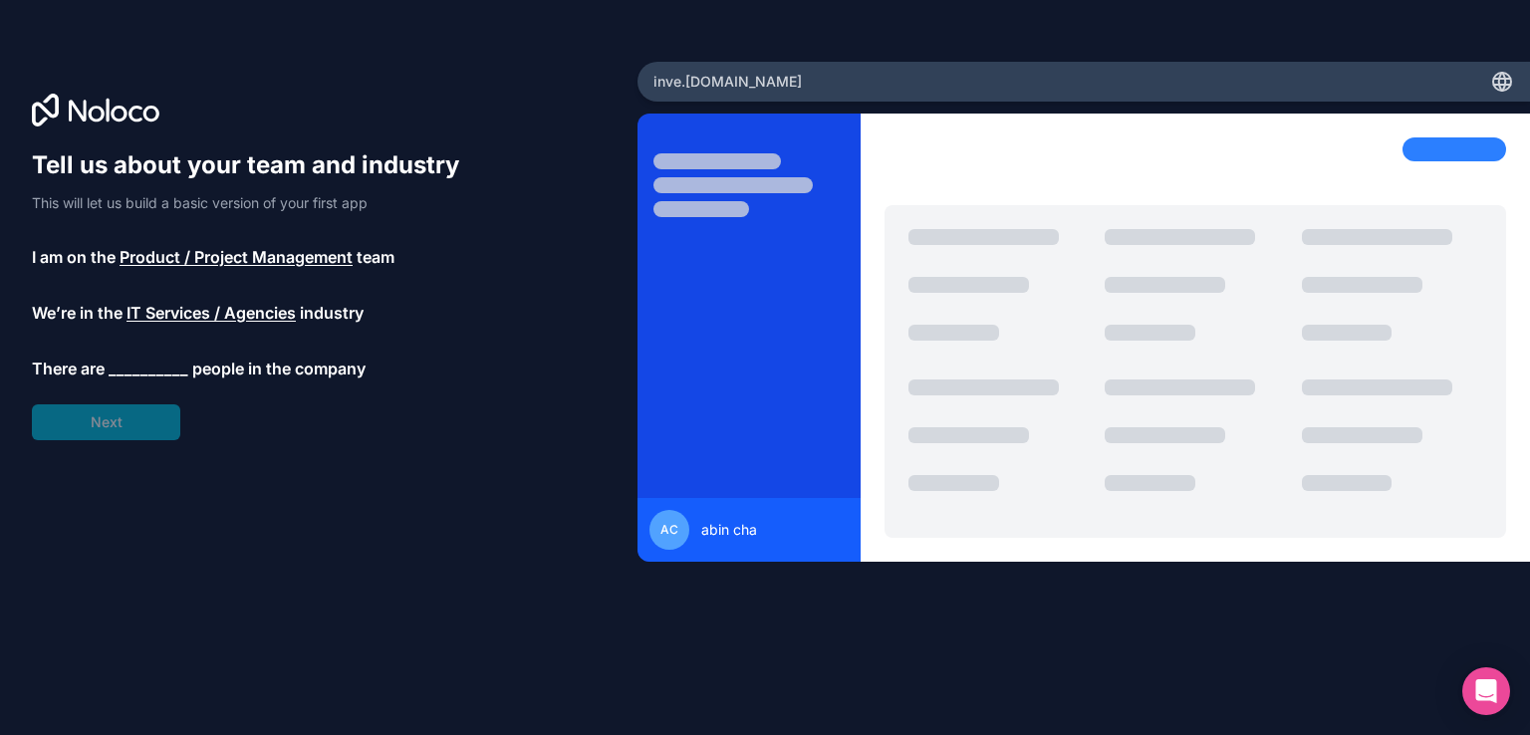
click at [142, 369] on span "__________" at bounding box center [149, 369] width 80 height 24
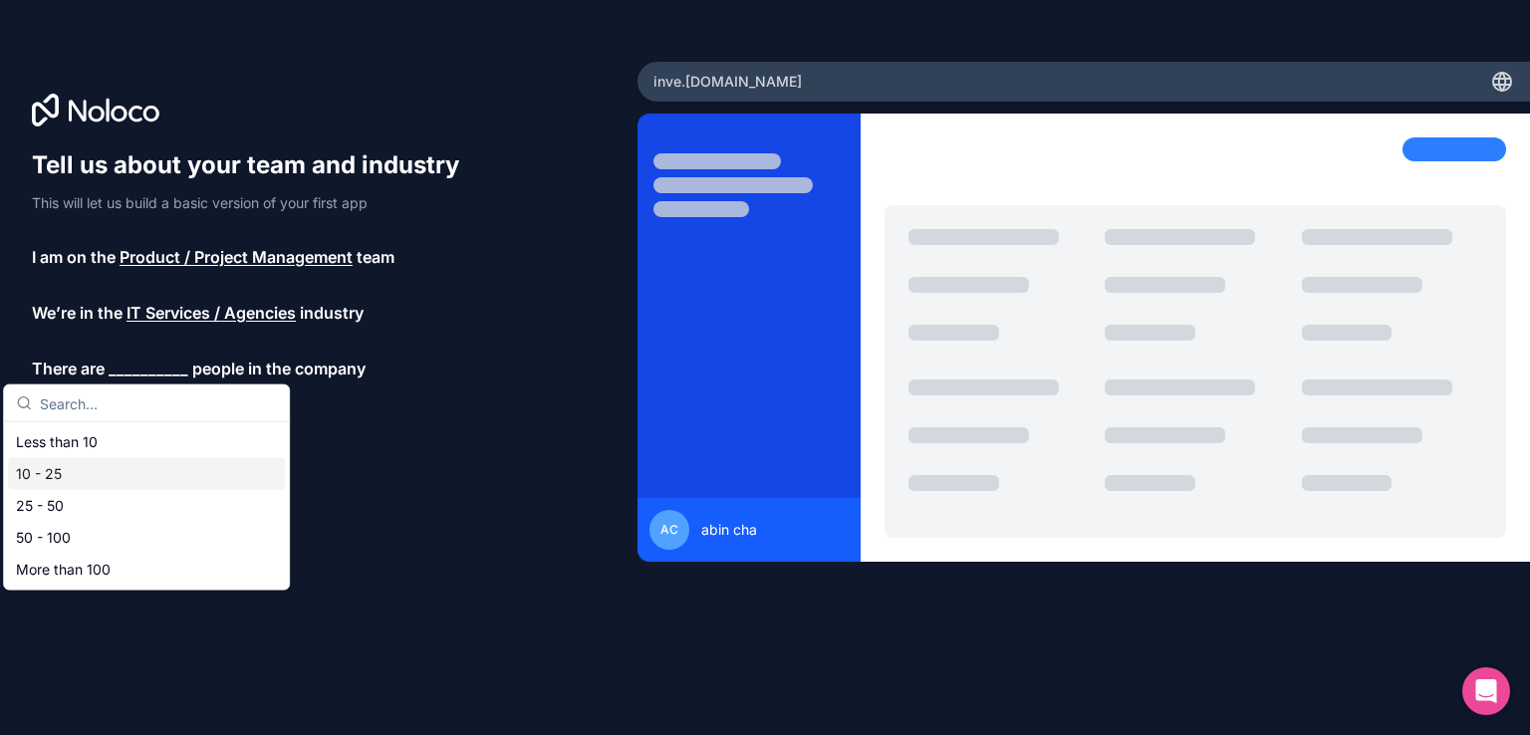
click at [72, 483] on div "10 - 25" at bounding box center [146, 474] width 277 height 32
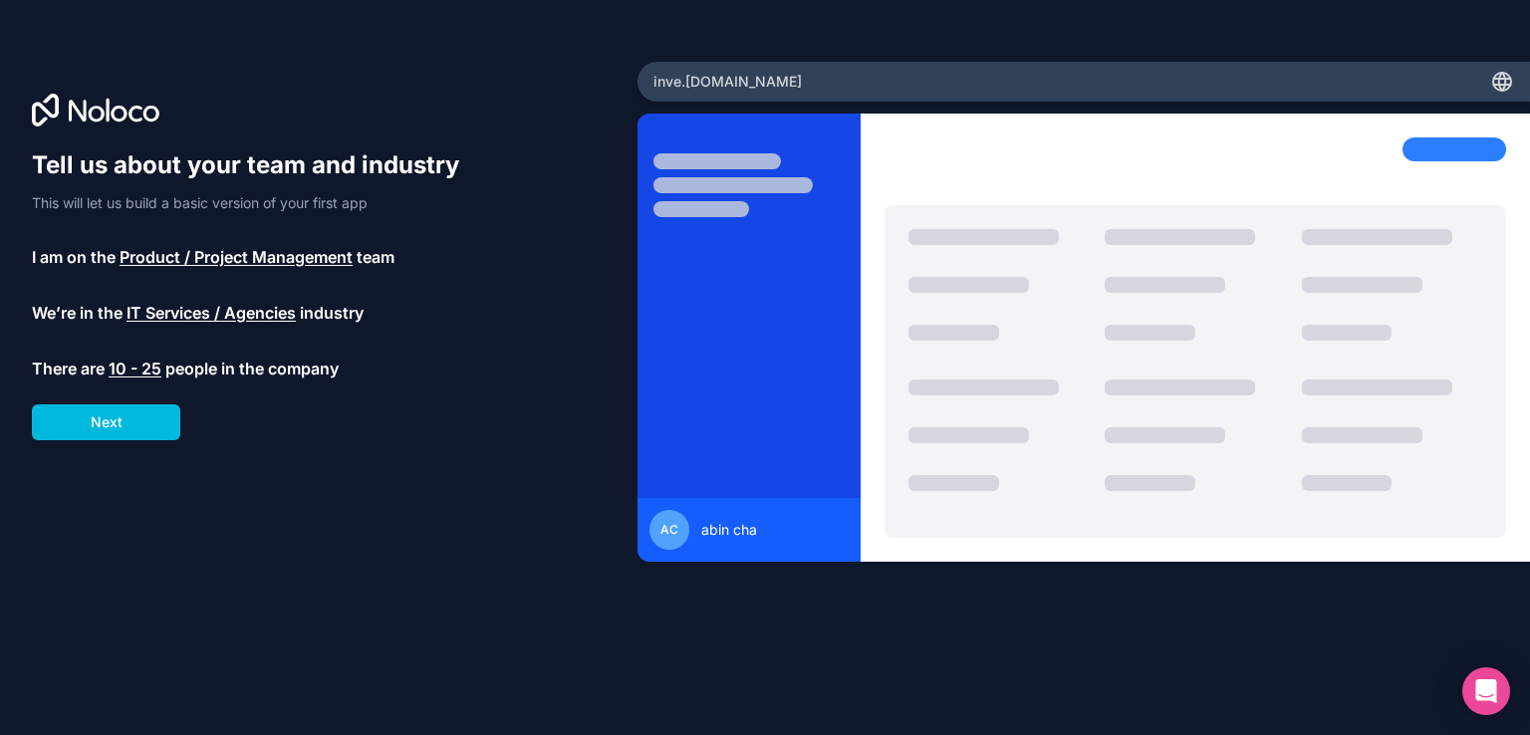
click at [122, 410] on button "Next" at bounding box center [106, 422] width 148 height 36
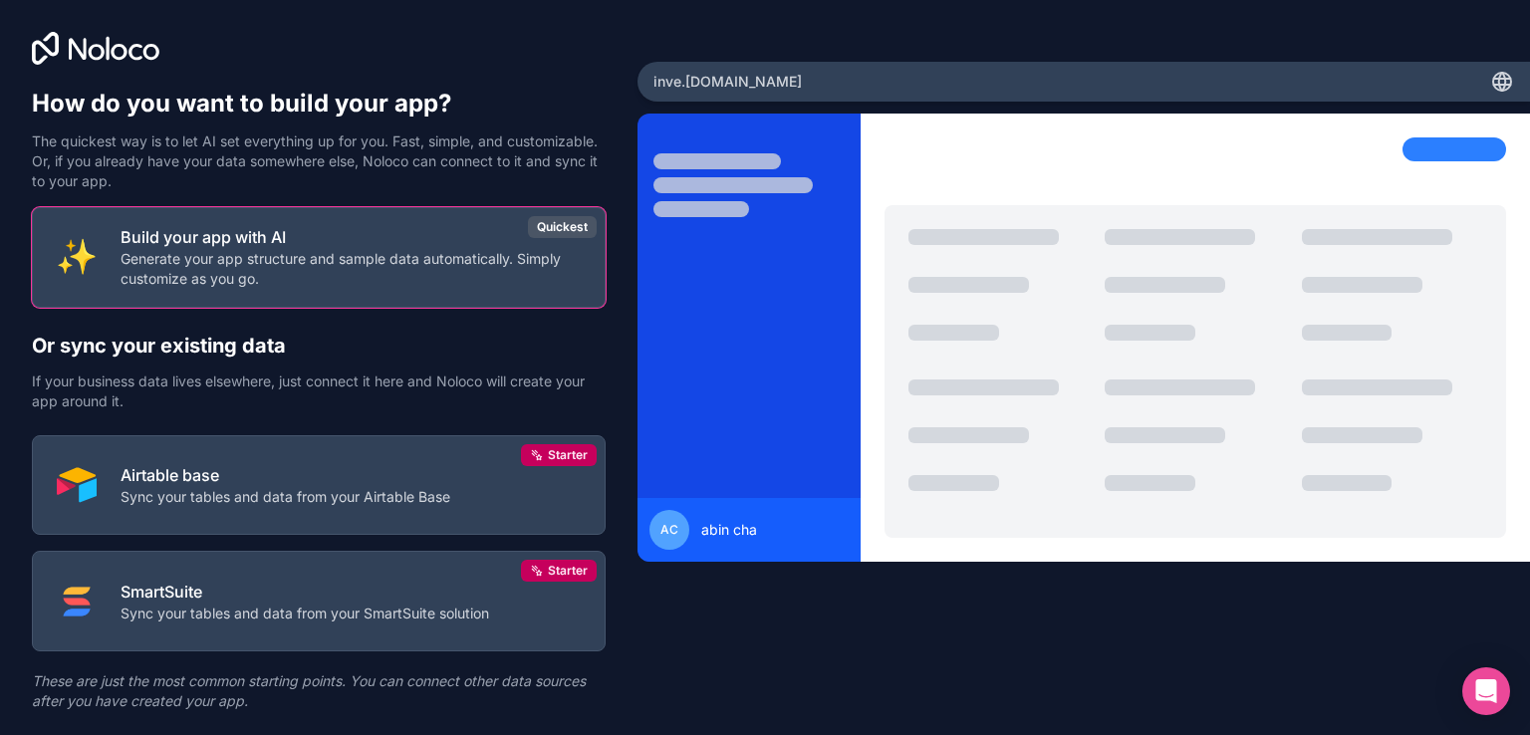
scroll to position [51, 0]
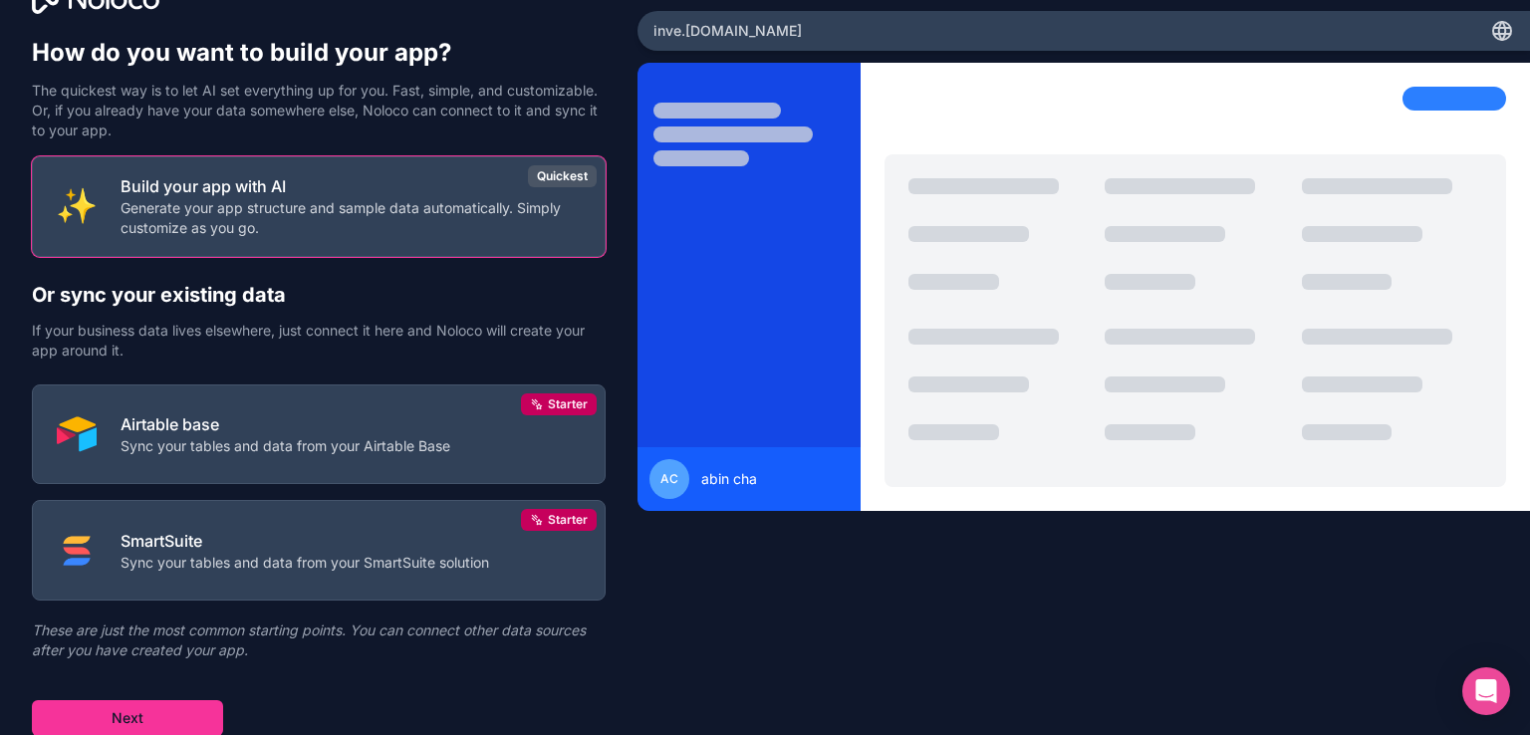
click at [182, 703] on button "Next" at bounding box center [127, 718] width 191 height 36
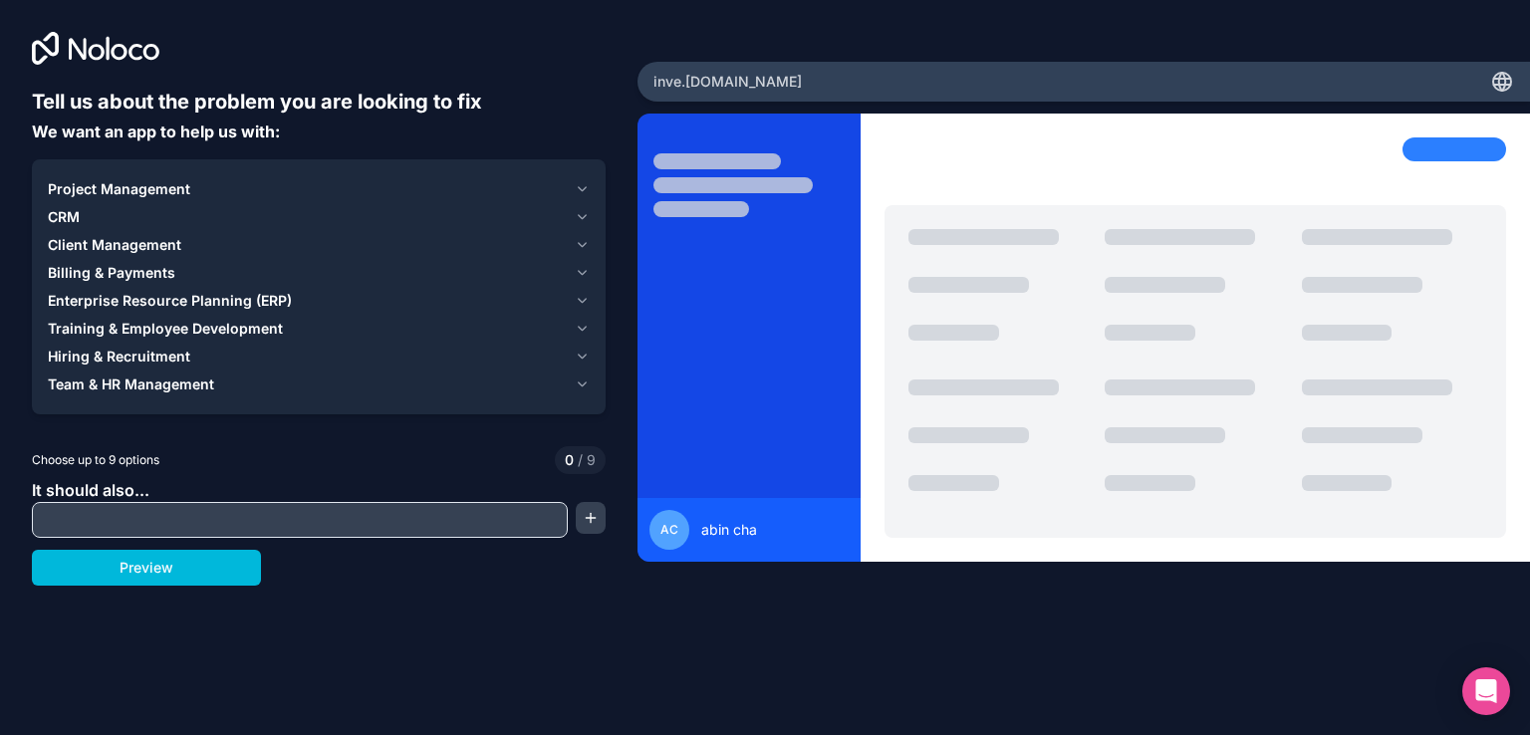
click at [211, 336] on span "Training & Employee Development" at bounding box center [165, 329] width 235 height 20
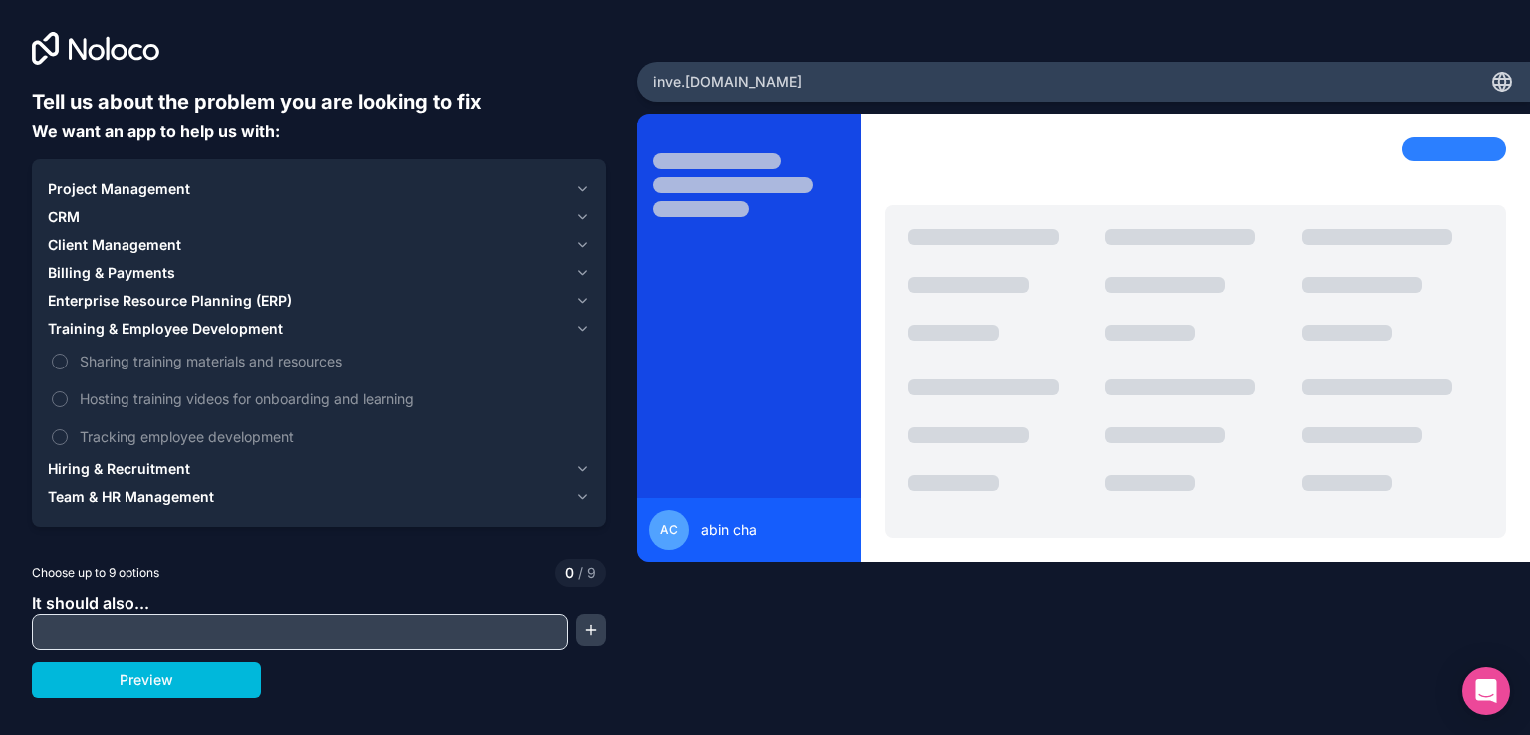
click at [182, 301] on span "Enterprise Resource Planning (ERP)" at bounding box center [170, 301] width 244 height 20
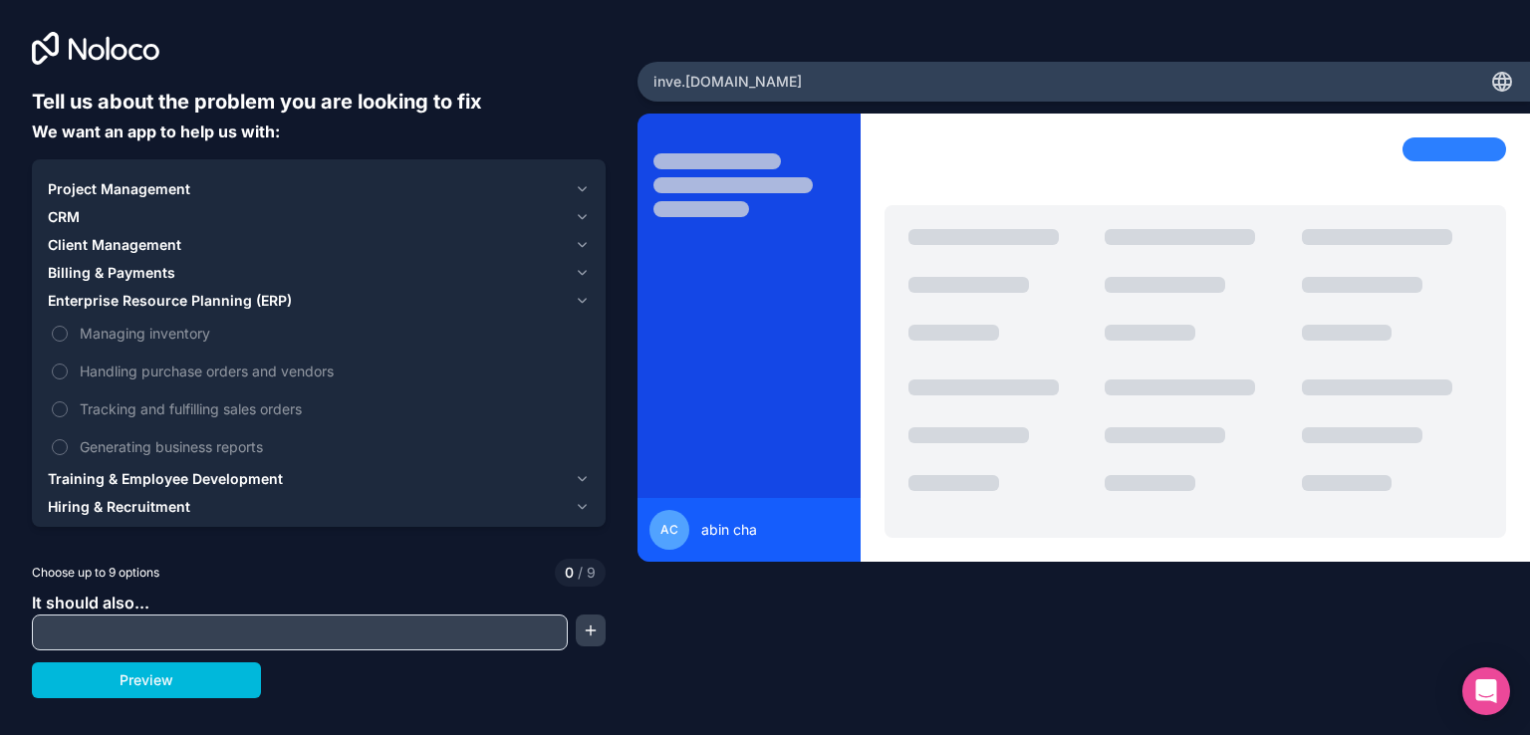
click at [63, 326] on button "Managing inventory" at bounding box center [60, 334] width 16 height 16
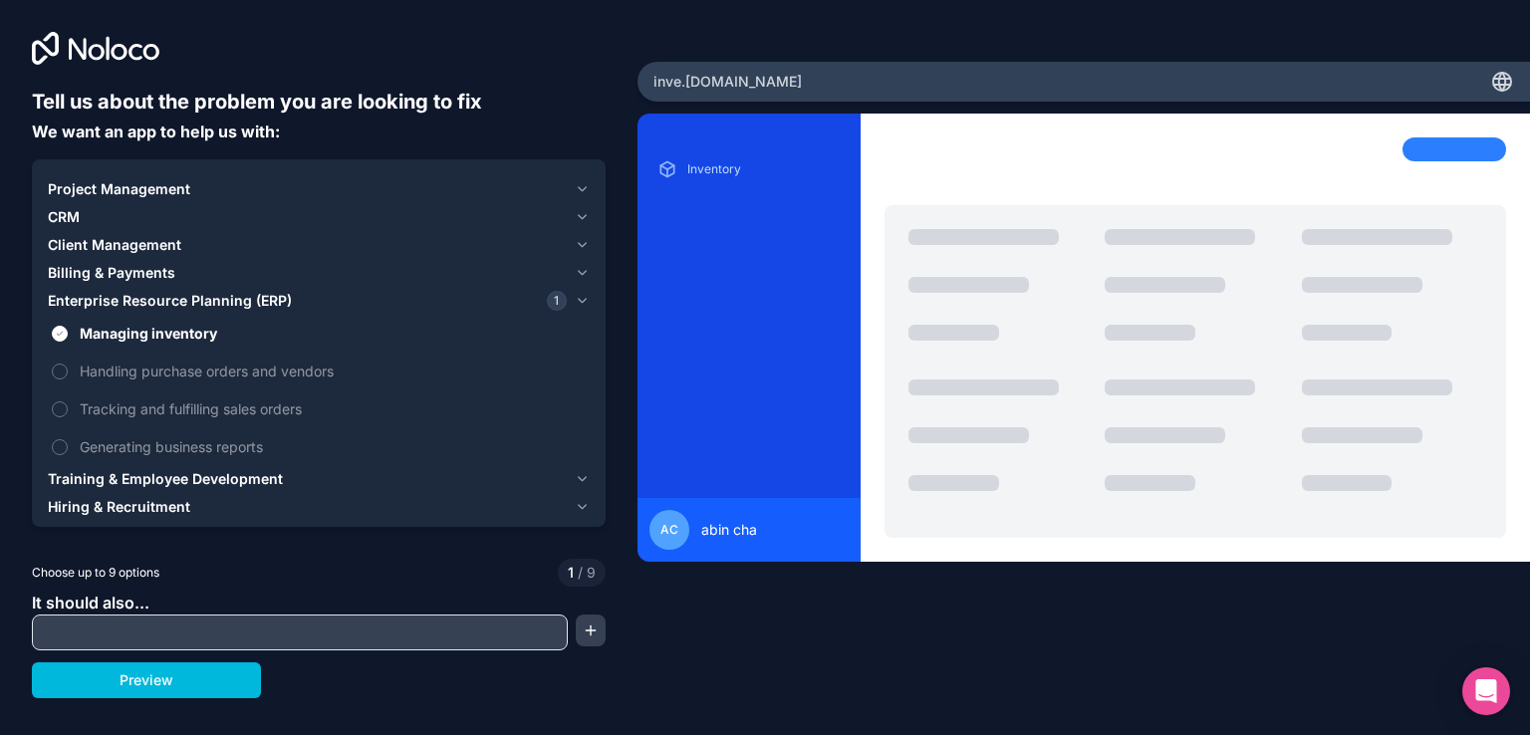
click at [66, 373] on button "Handling purchase orders and vendors" at bounding box center [60, 372] width 16 height 16
click at [60, 415] on button "Tracking and fulfilling sales orders" at bounding box center [60, 409] width 16 height 16
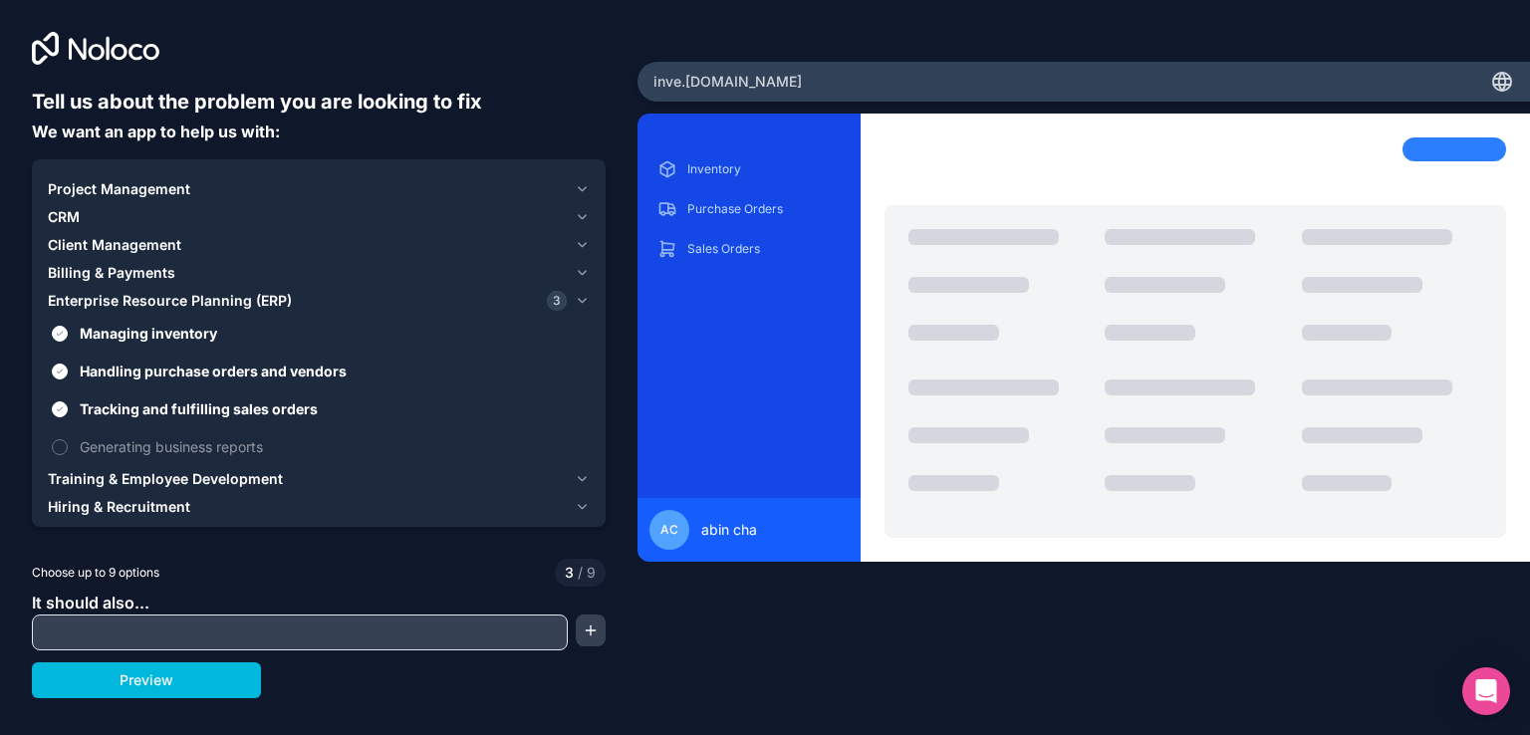
click at [61, 441] on button "Generating business reports" at bounding box center [60, 447] width 16 height 16
click at [167, 684] on button "Preview" at bounding box center [146, 680] width 229 height 36
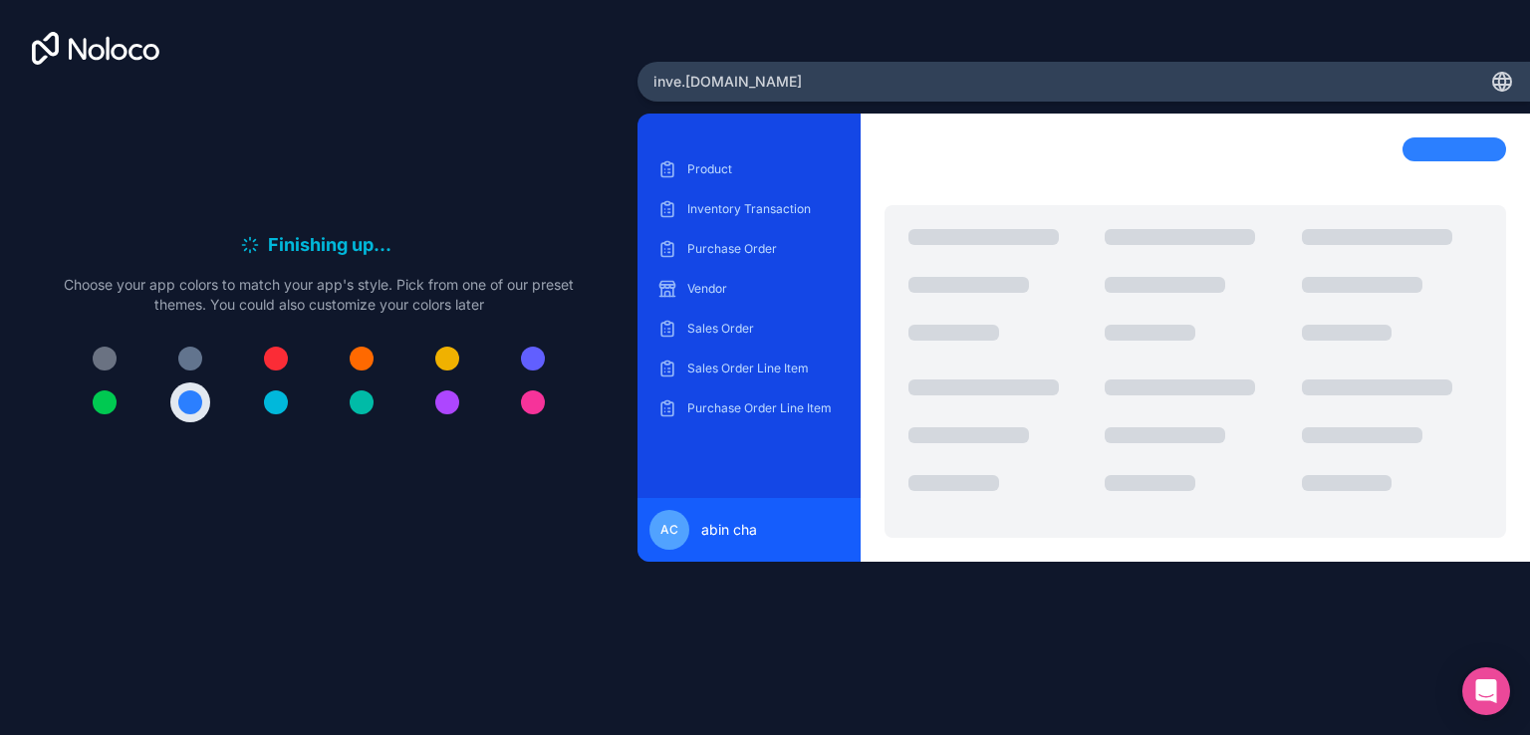
click at [708, 164] on p "Product" at bounding box center [763, 169] width 153 height 16
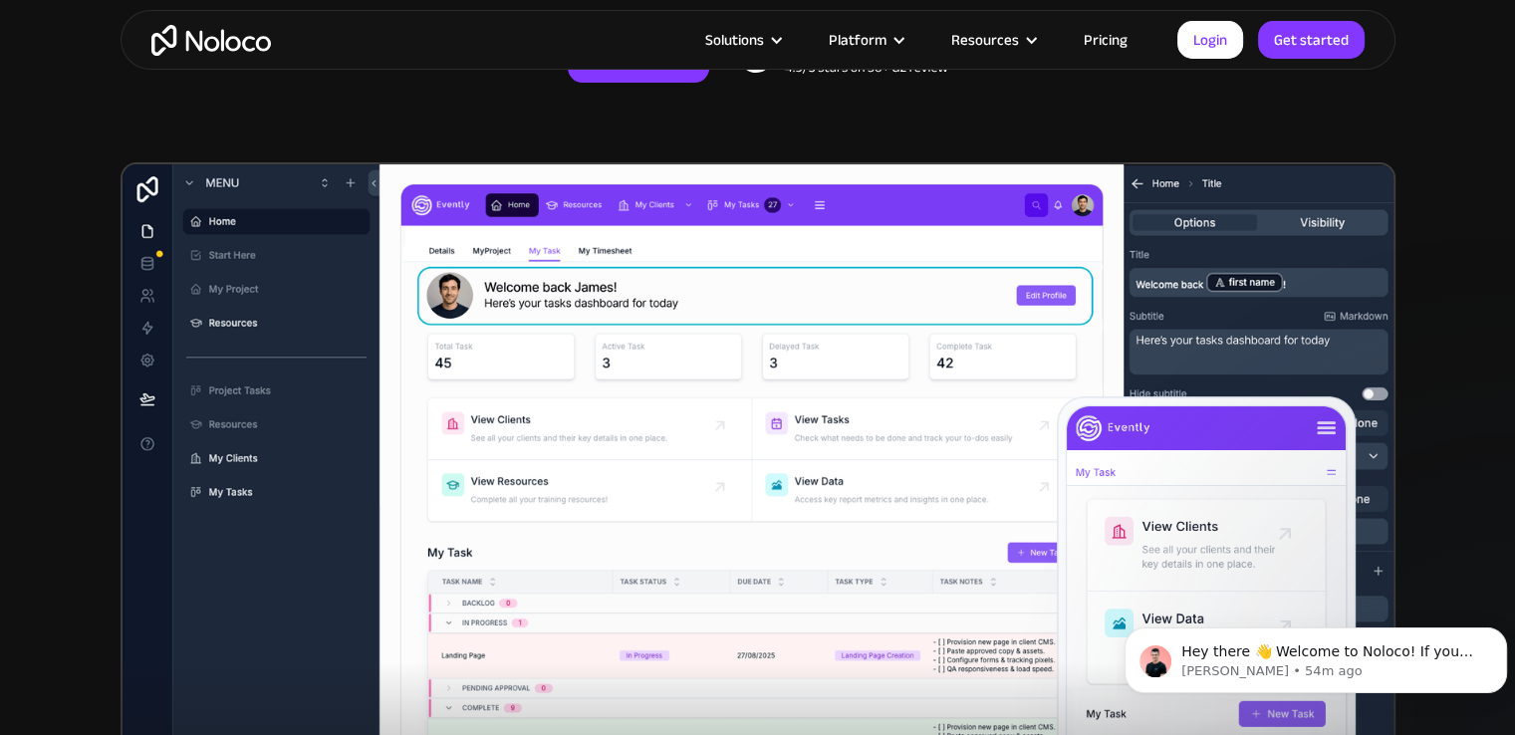
scroll to position [565, 0]
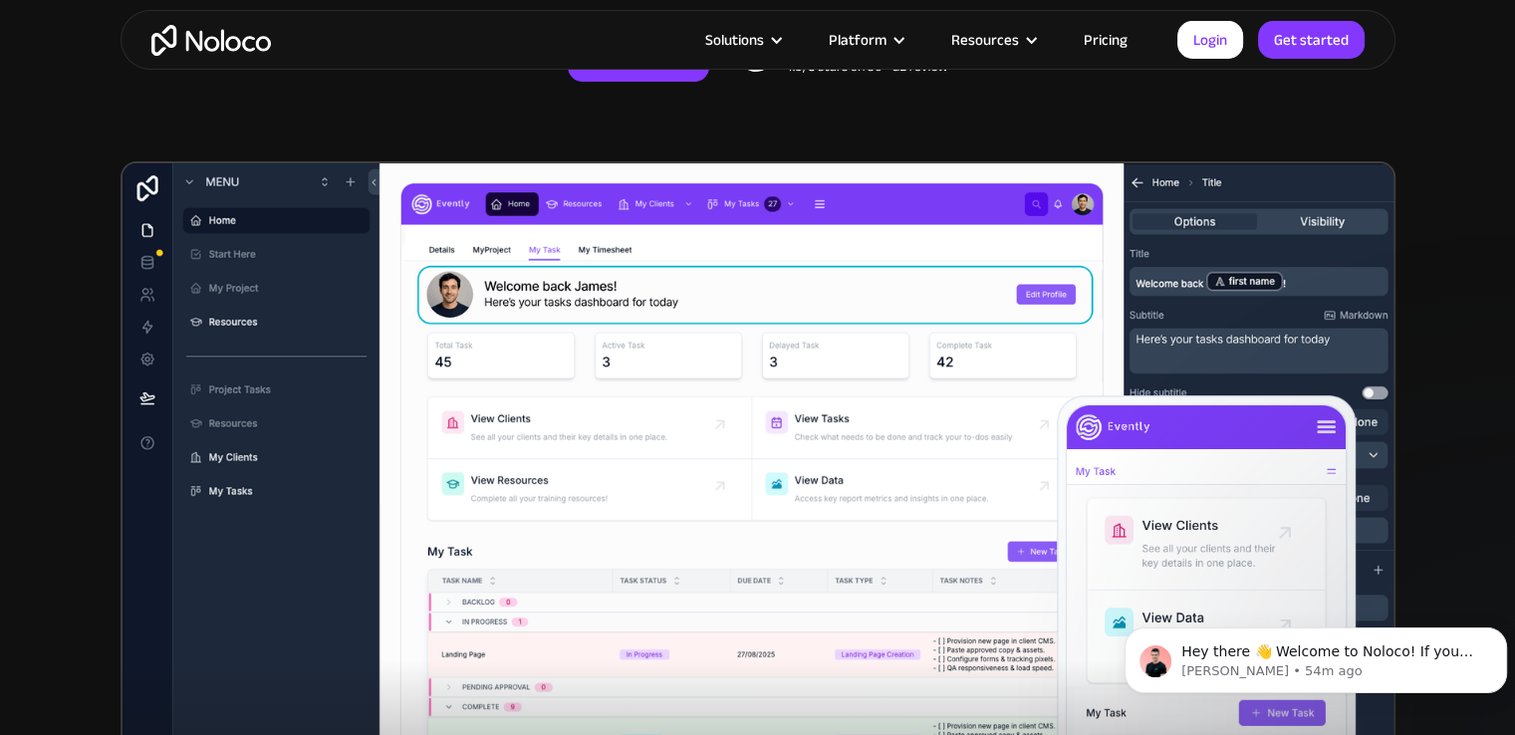
click at [527, 336] on img at bounding box center [758, 540] width 1275 height 758
click at [235, 256] on img at bounding box center [758, 540] width 1275 height 758
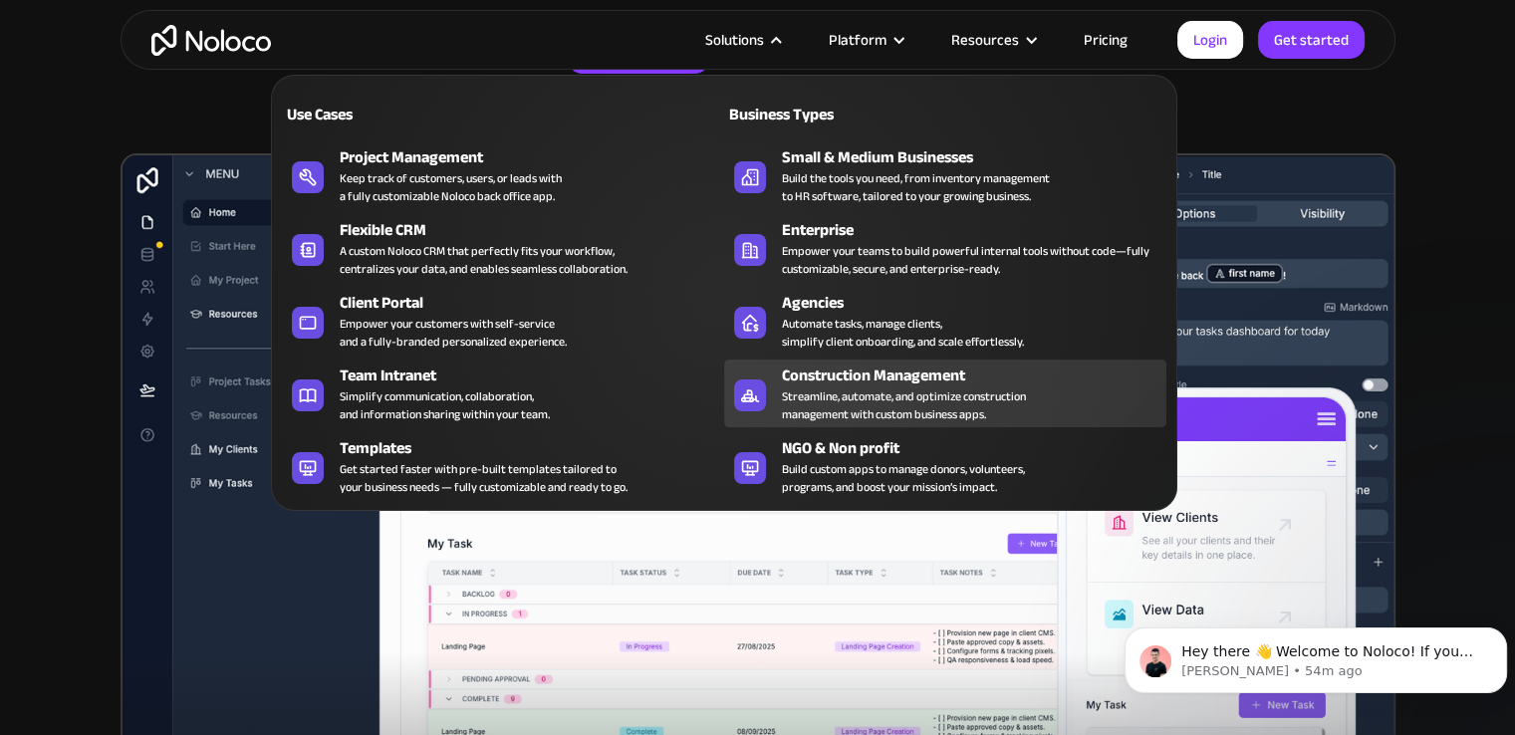
scroll to position [0, 0]
